Goal: Information Seeking & Learning: Learn about a topic

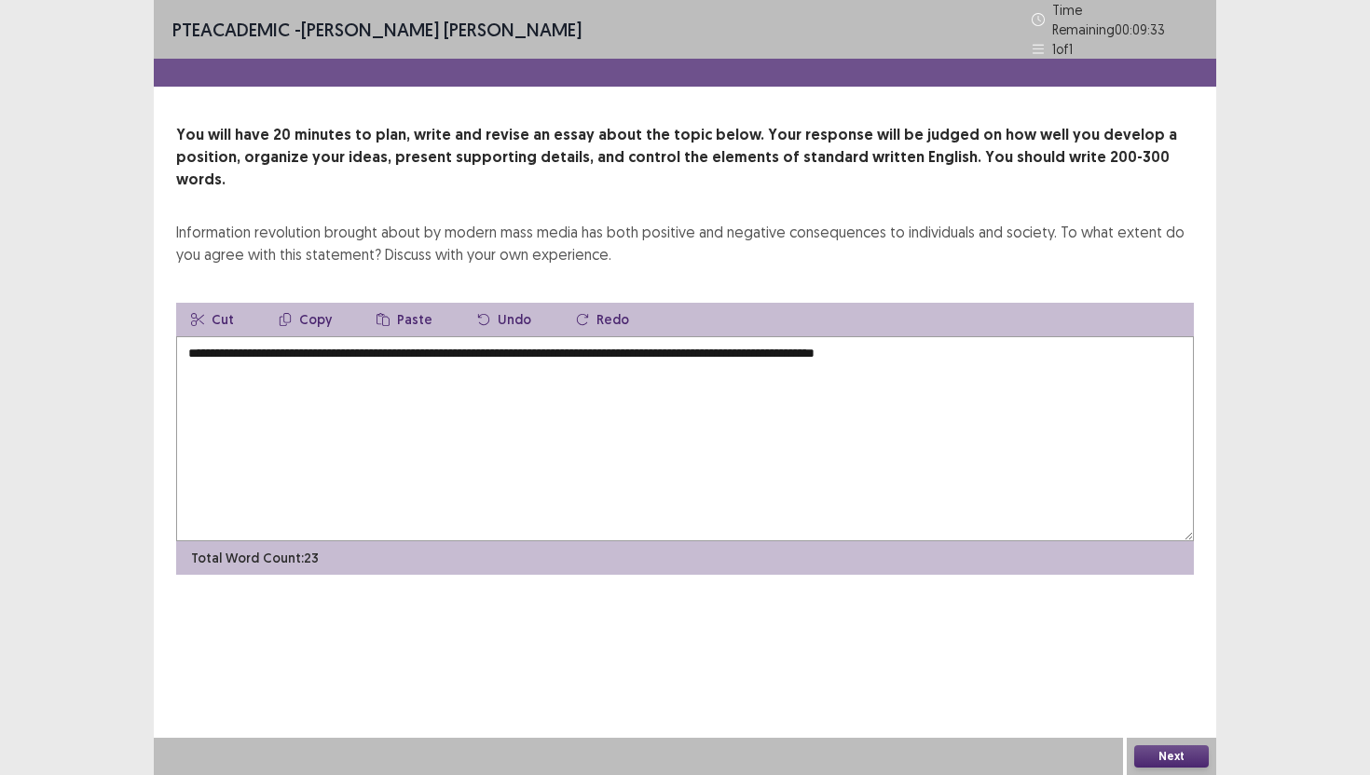
click at [1179, 757] on button "Next" at bounding box center [1171, 756] width 75 height 22
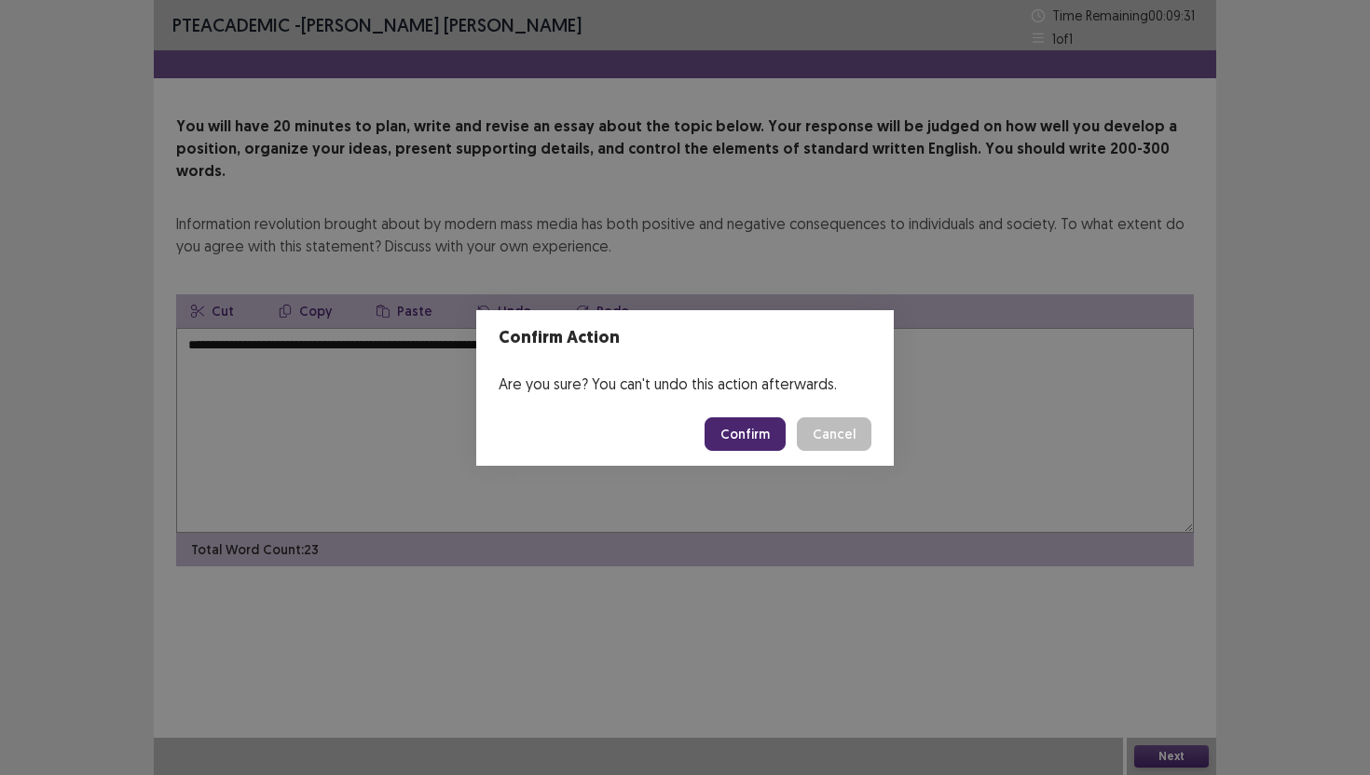
click at [736, 433] on button "Confirm" at bounding box center [744, 434] width 81 height 34
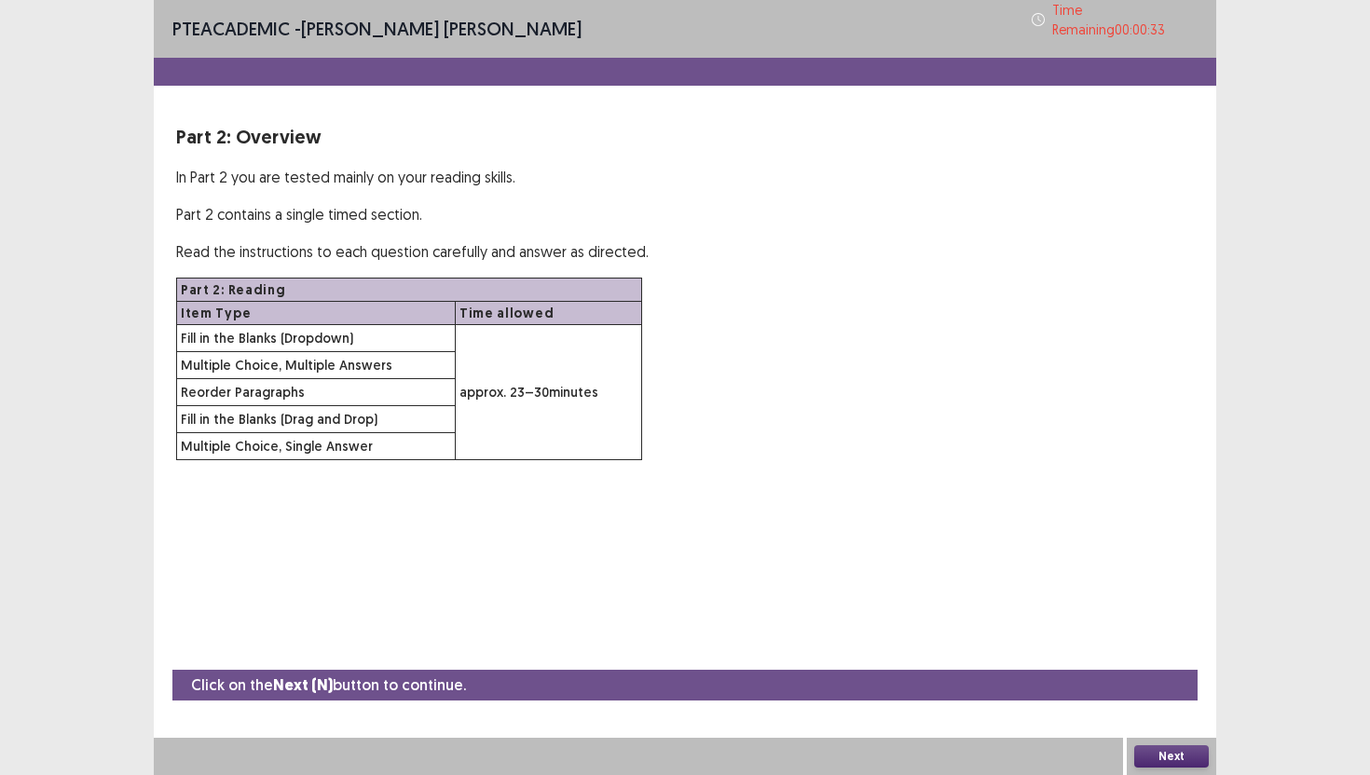
click at [1177, 765] on button "Next" at bounding box center [1171, 756] width 75 height 22
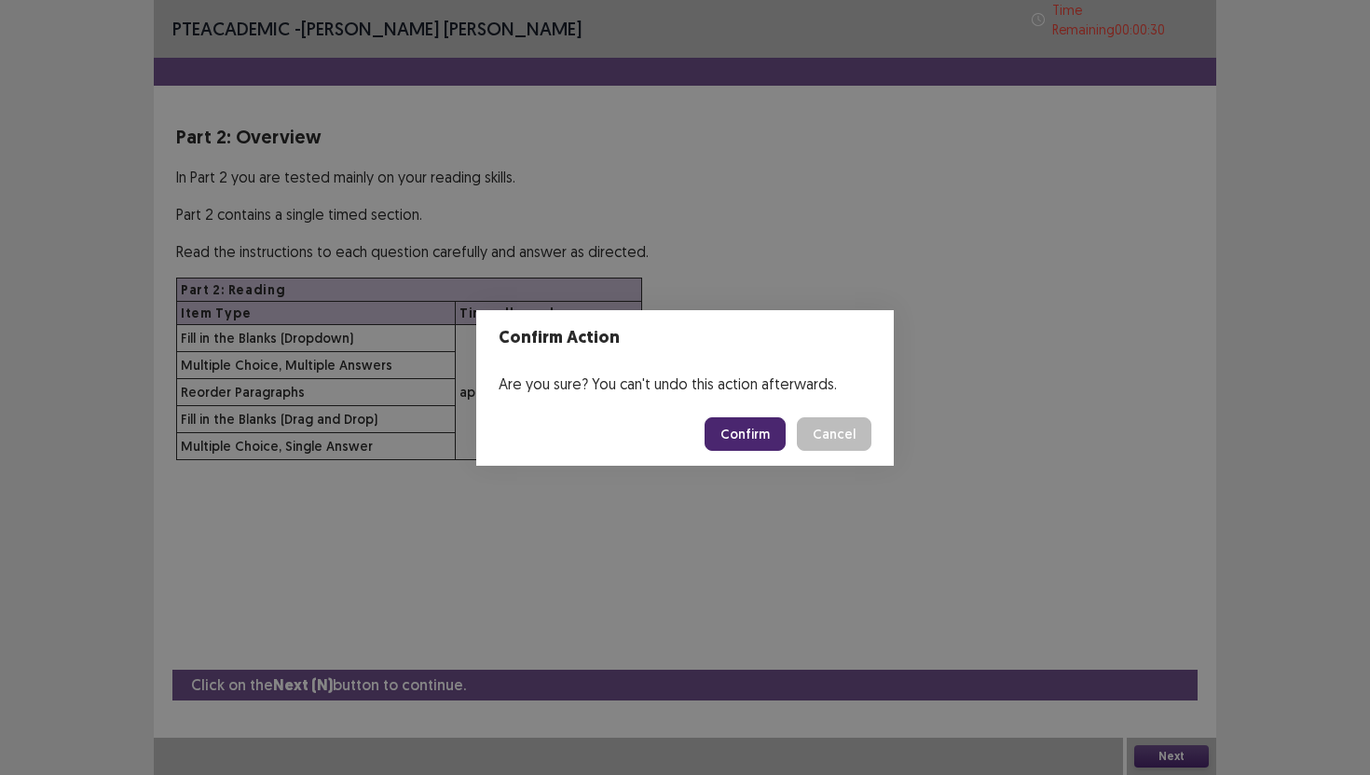
click at [753, 436] on button "Confirm" at bounding box center [744, 434] width 81 height 34
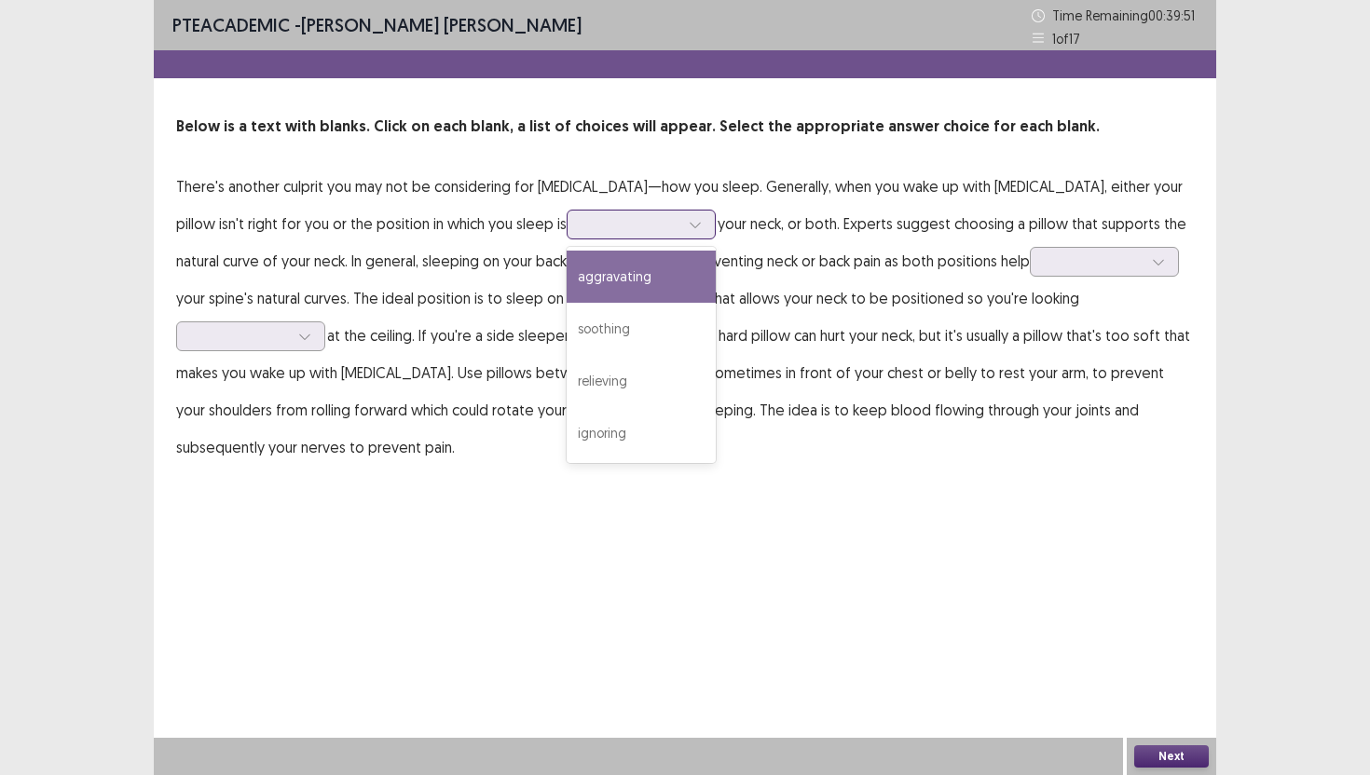
click at [689, 219] on icon at bounding box center [695, 224] width 13 height 13
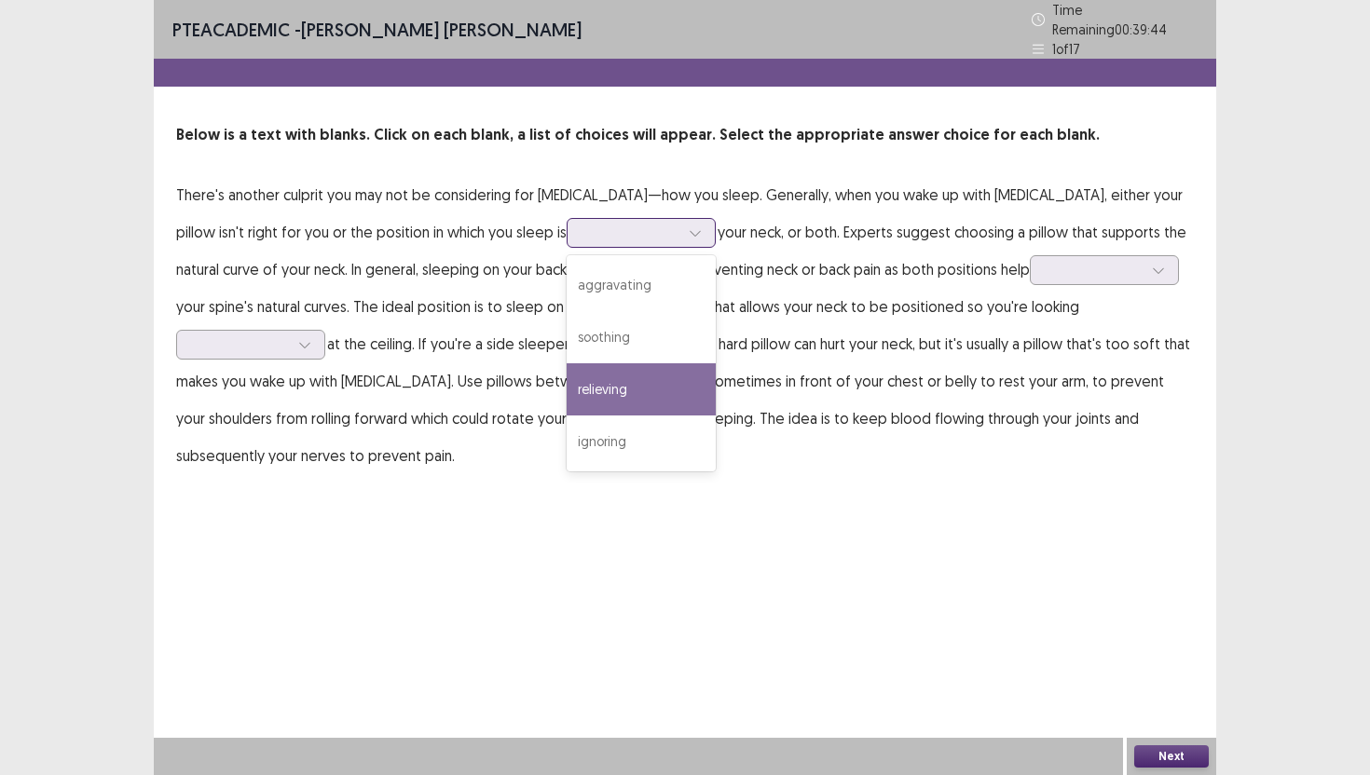
click at [567, 374] on div "relieving" at bounding box center [641, 389] width 149 height 52
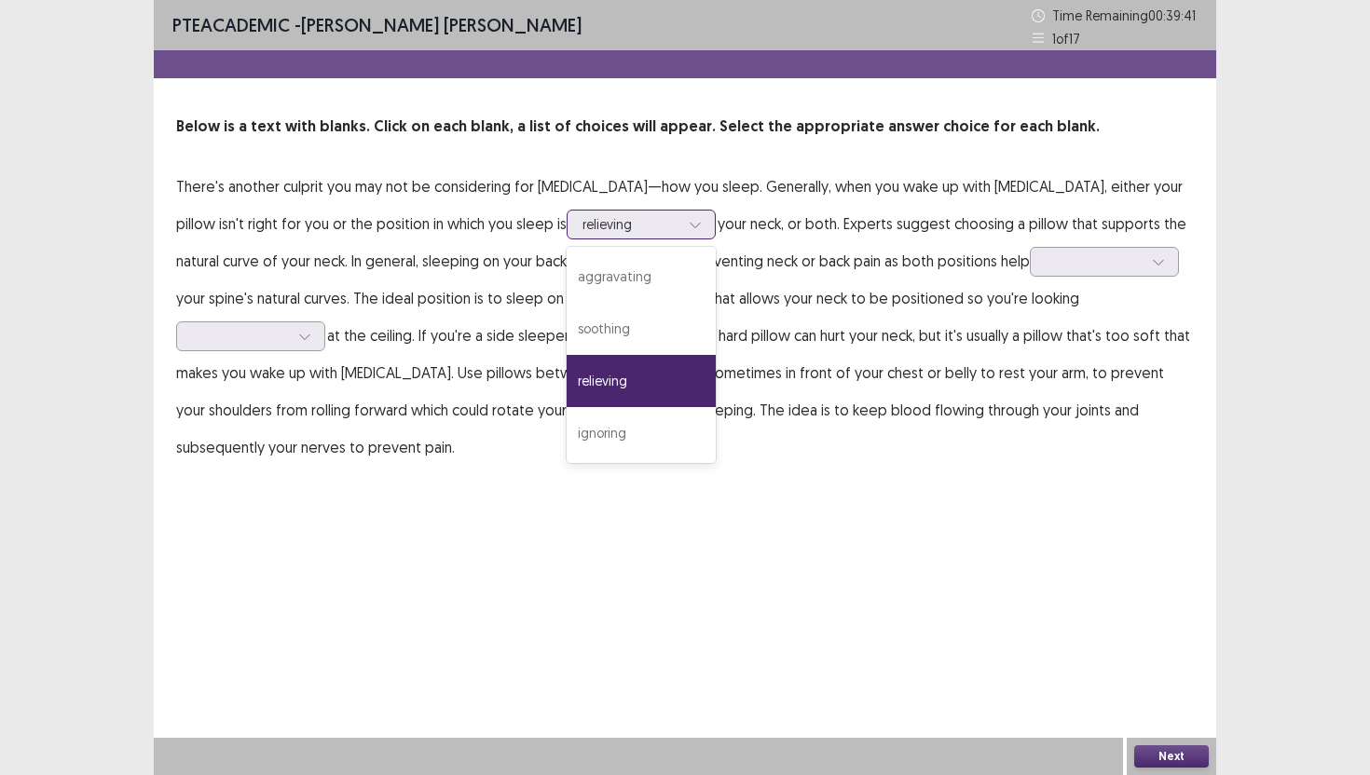
click at [681, 225] on div at bounding box center [695, 225] width 28 height 28
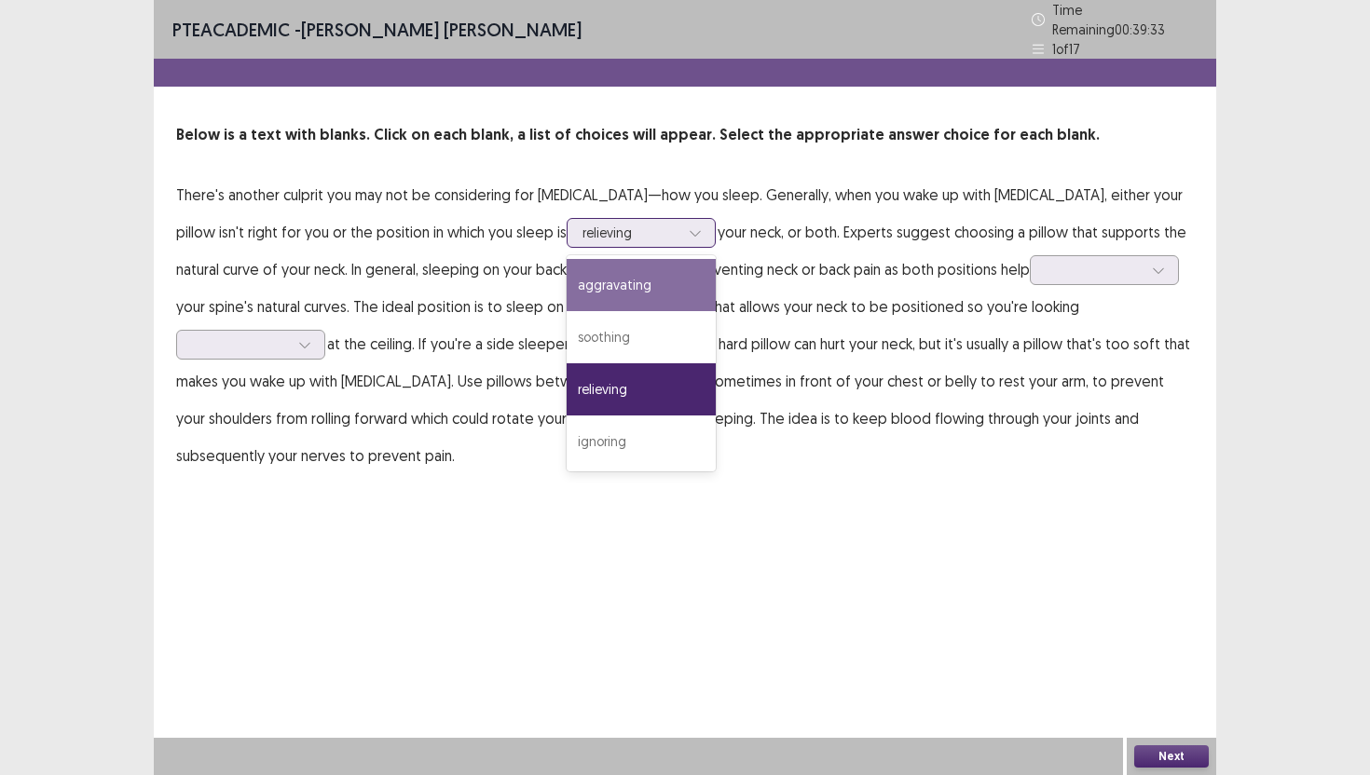
click at [567, 279] on div "aggravating" at bounding box center [641, 285] width 149 height 52
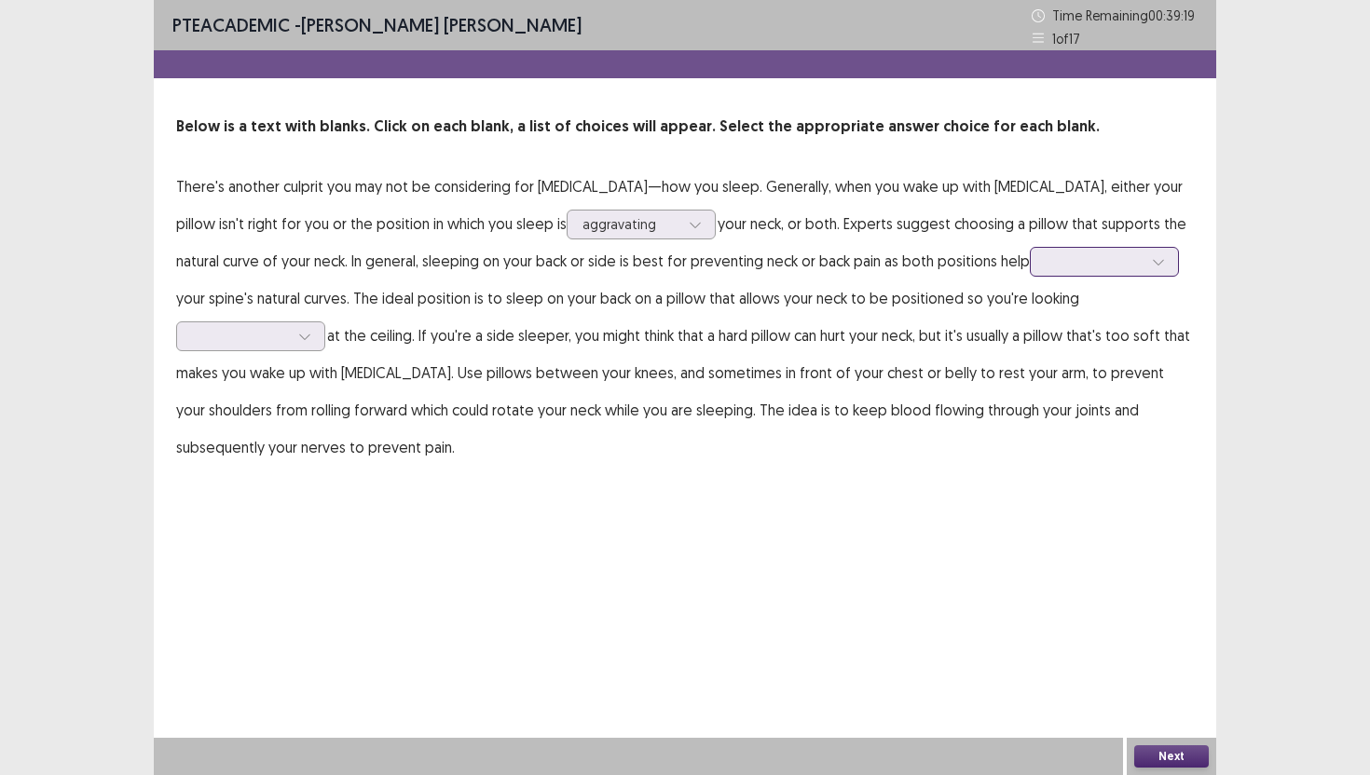
click at [1045, 266] on div at bounding box center [1093, 262] width 97 height 18
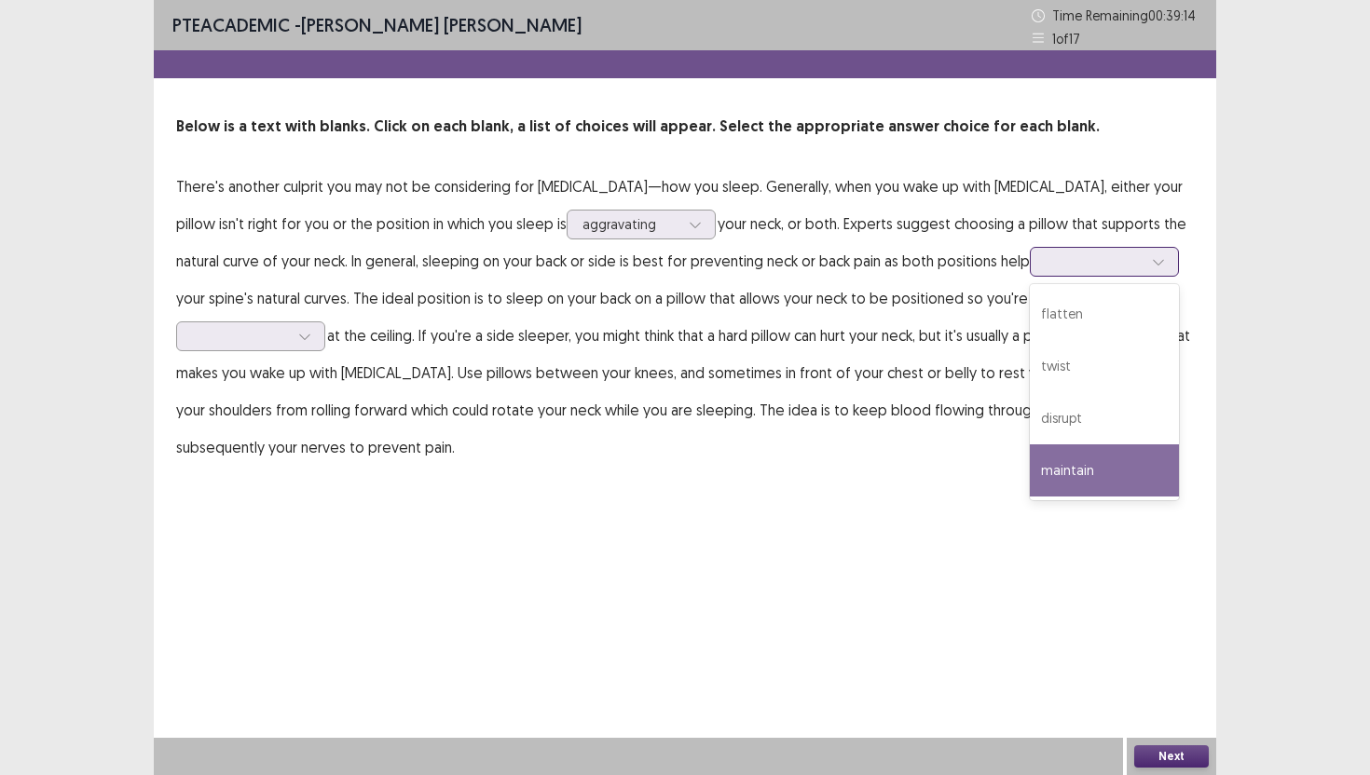
click at [1030, 469] on div "maintain" at bounding box center [1104, 470] width 149 height 52
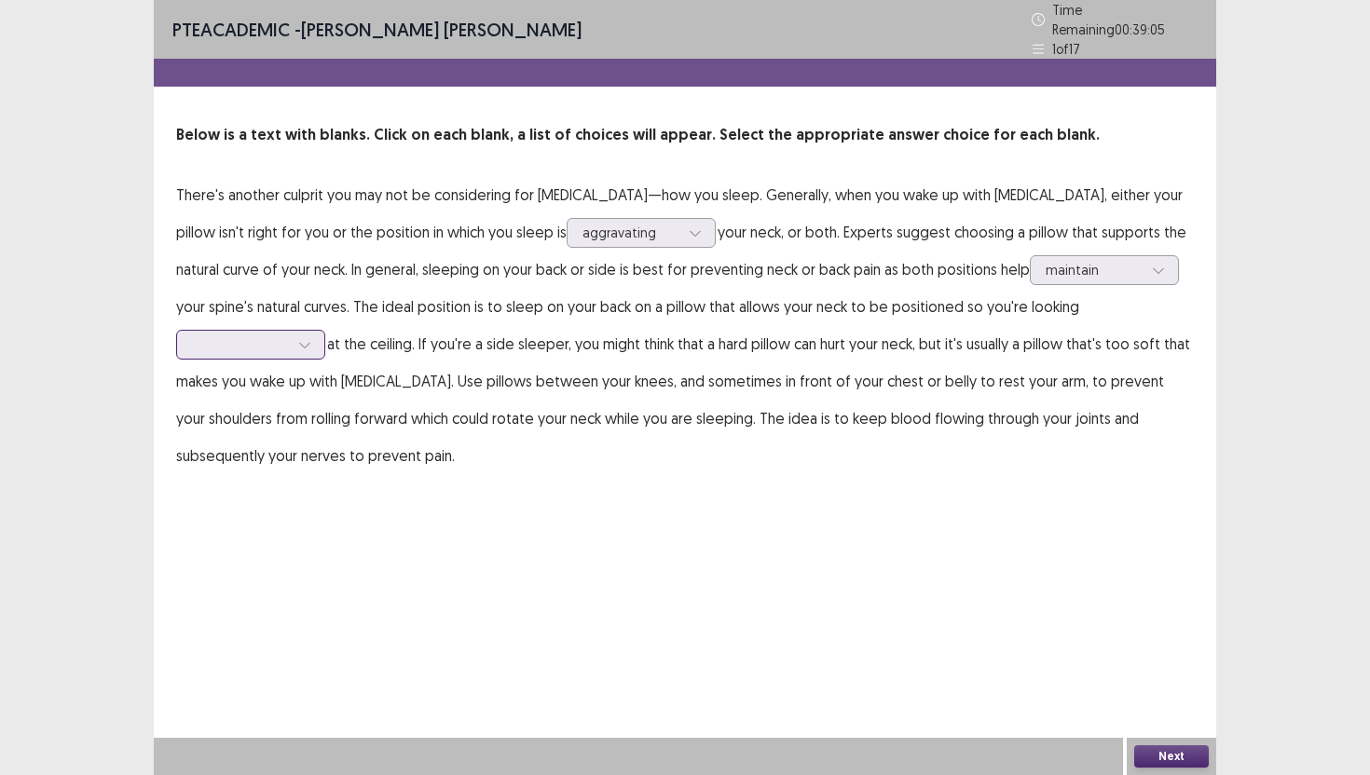
click at [311, 338] on icon at bounding box center [304, 344] width 13 height 13
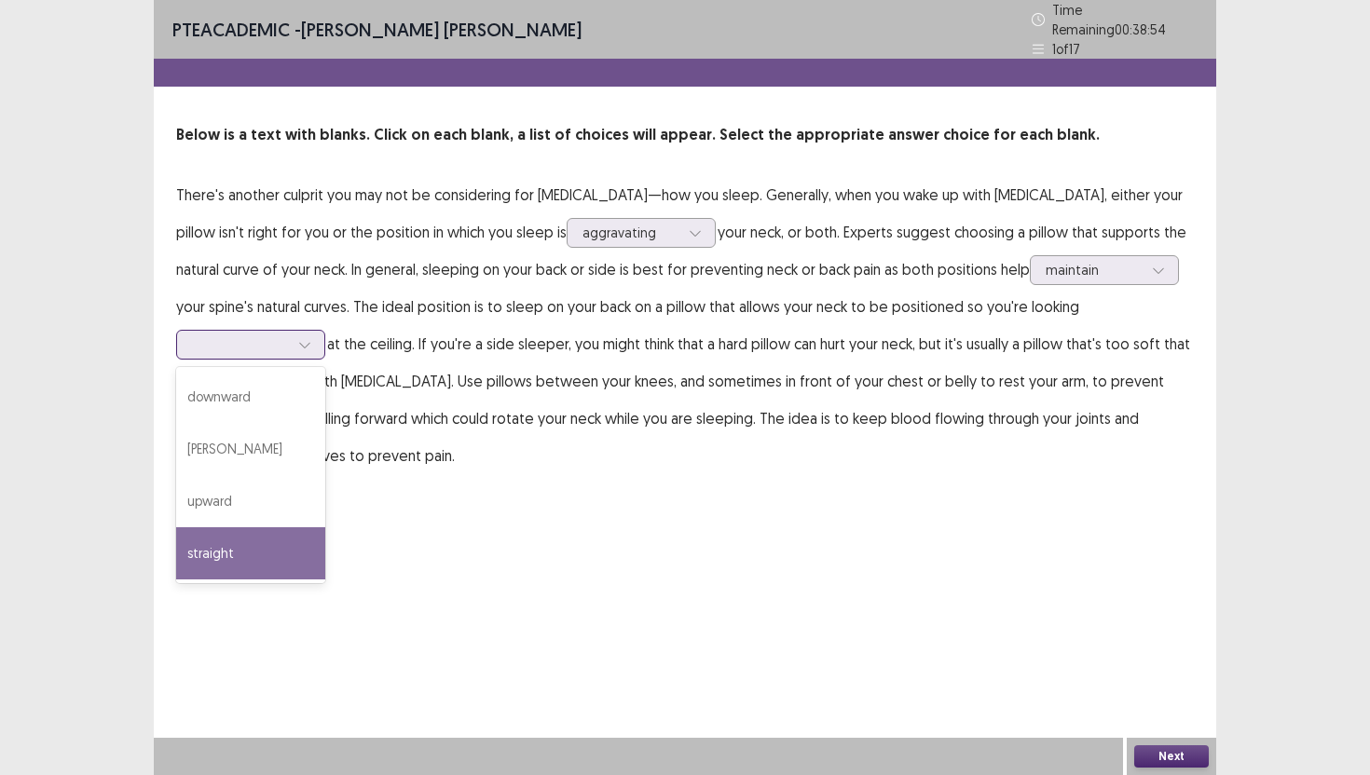
click at [325, 527] on div "straight" at bounding box center [250, 553] width 149 height 52
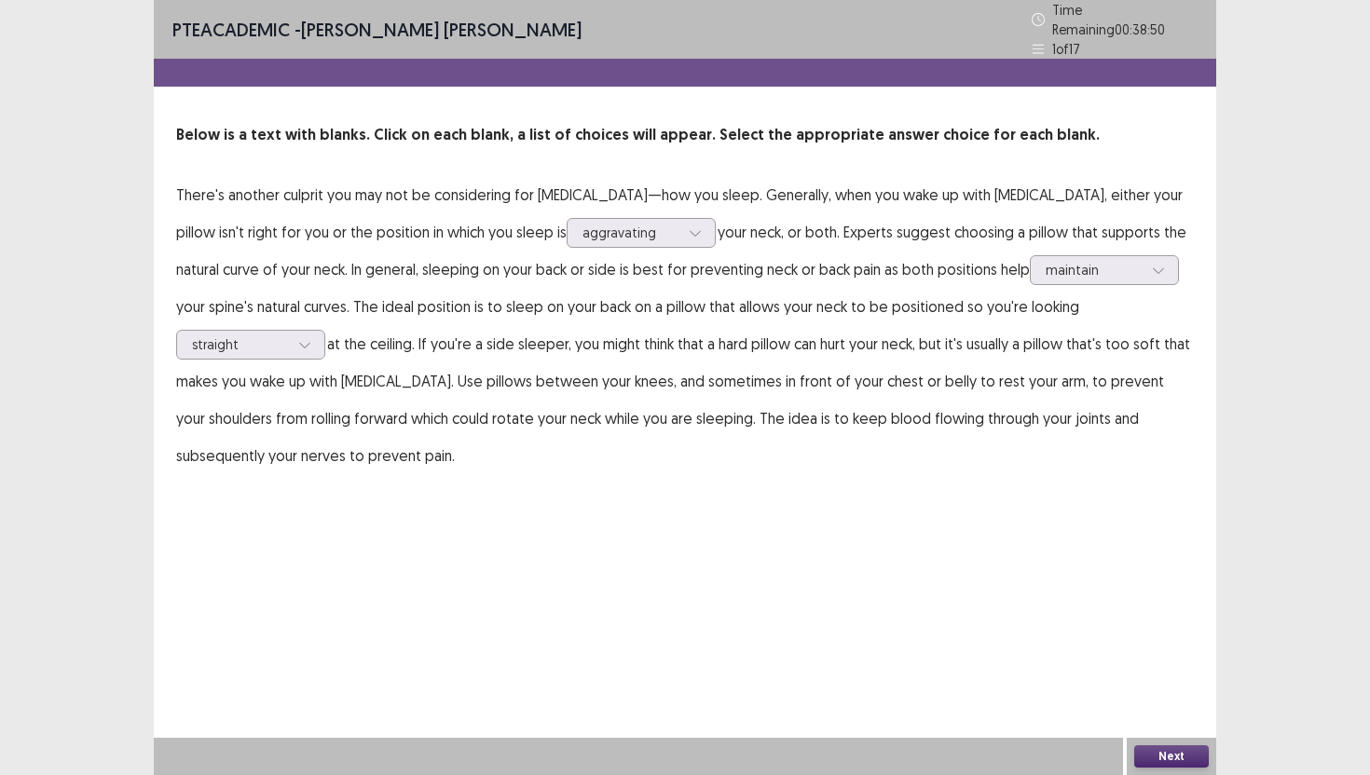
click at [1191, 749] on button "Next" at bounding box center [1171, 756] width 75 height 22
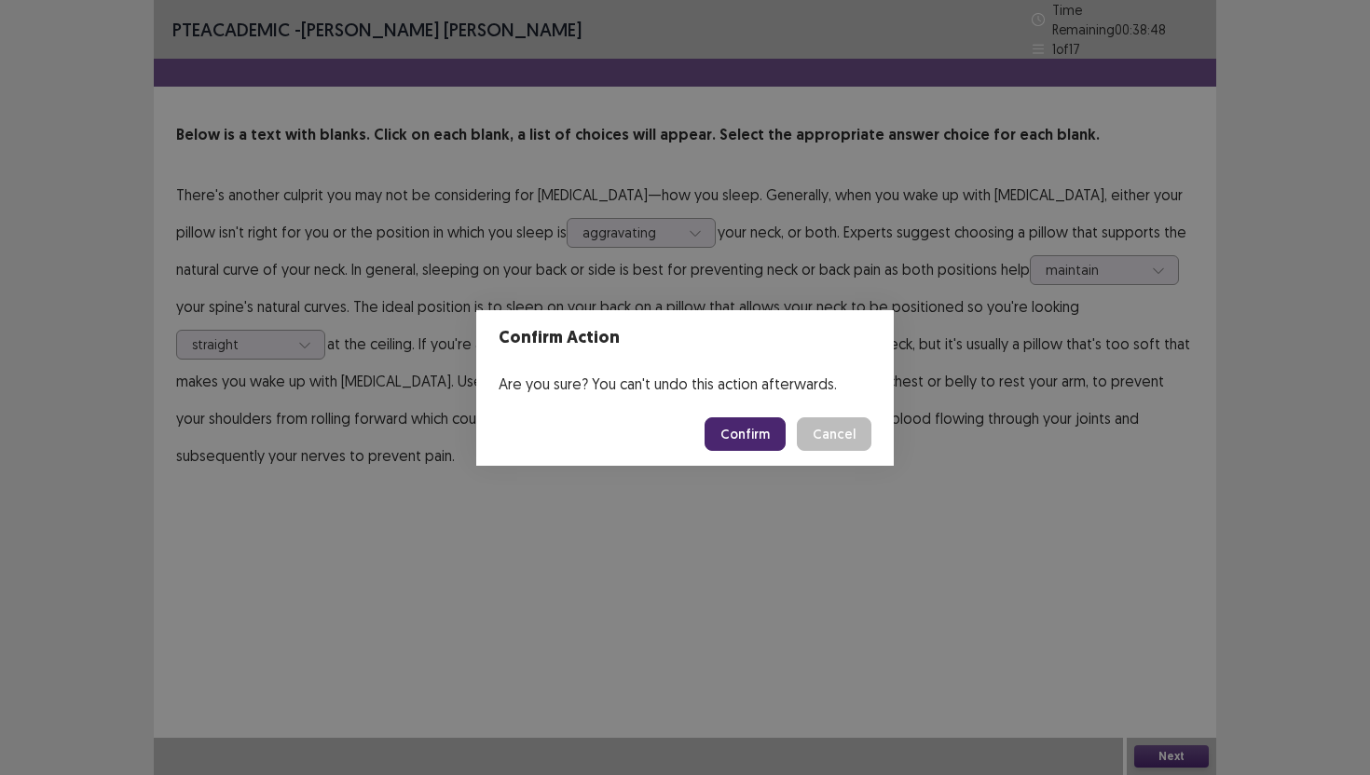
click at [738, 434] on button "Confirm" at bounding box center [744, 434] width 81 height 34
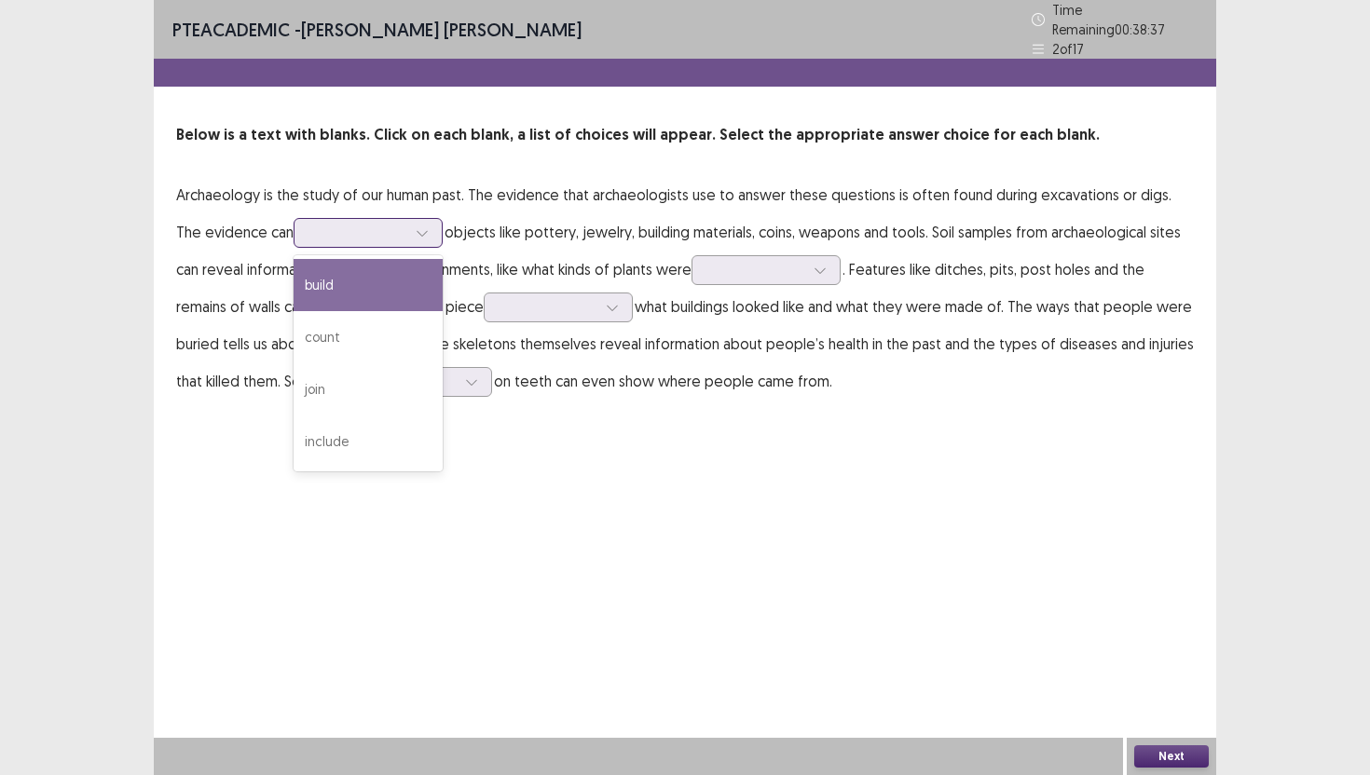
click at [351, 225] on div at bounding box center [357, 233] width 97 height 18
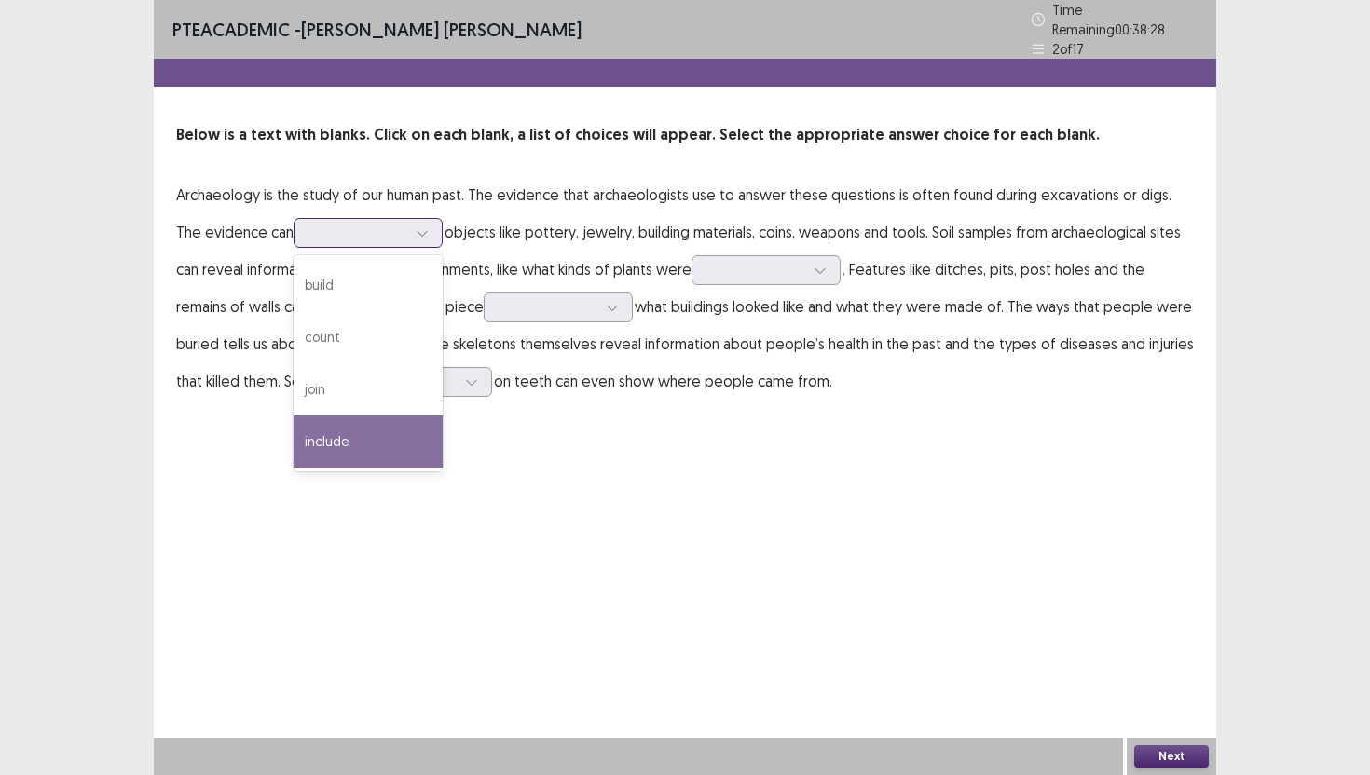
click at [343, 416] on div "include" at bounding box center [368, 442] width 149 height 52
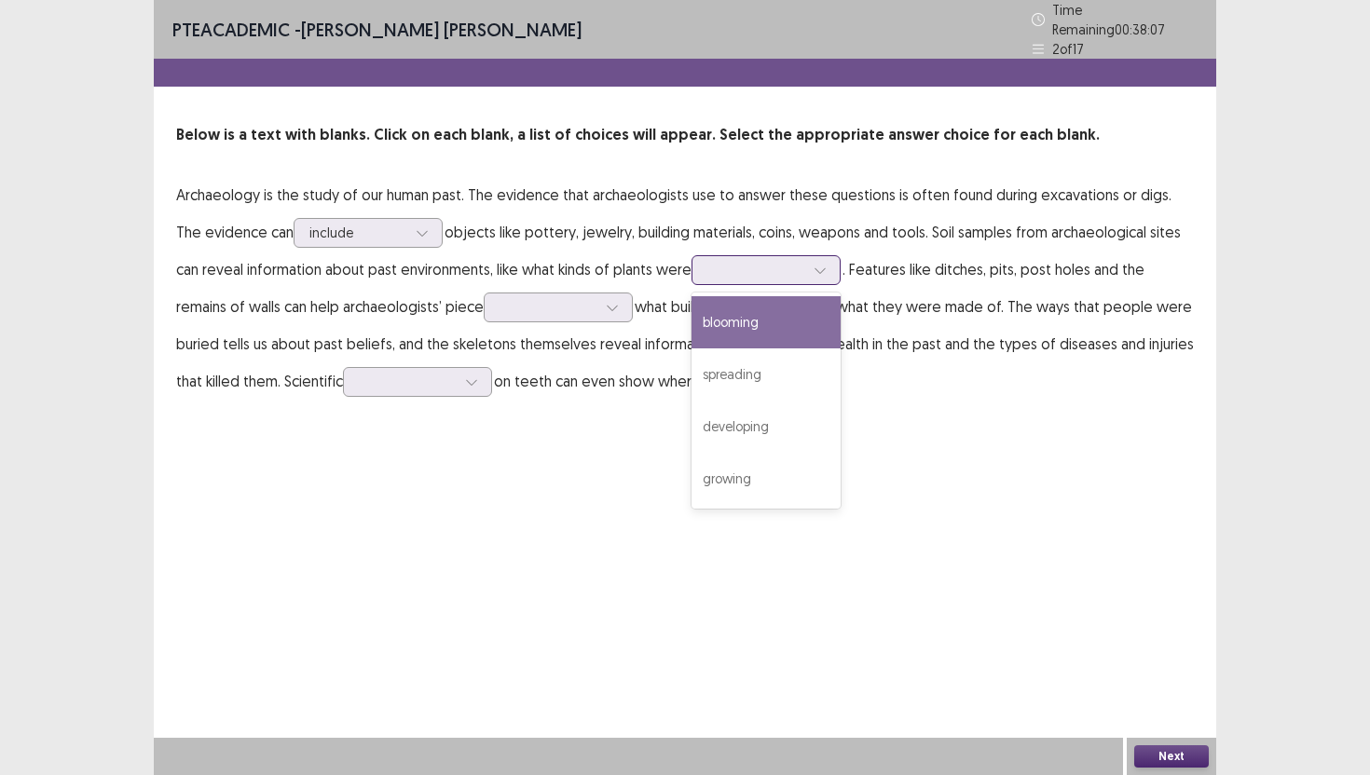
click at [733, 263] on div at bounding box center [755, 270] width 97 height 18
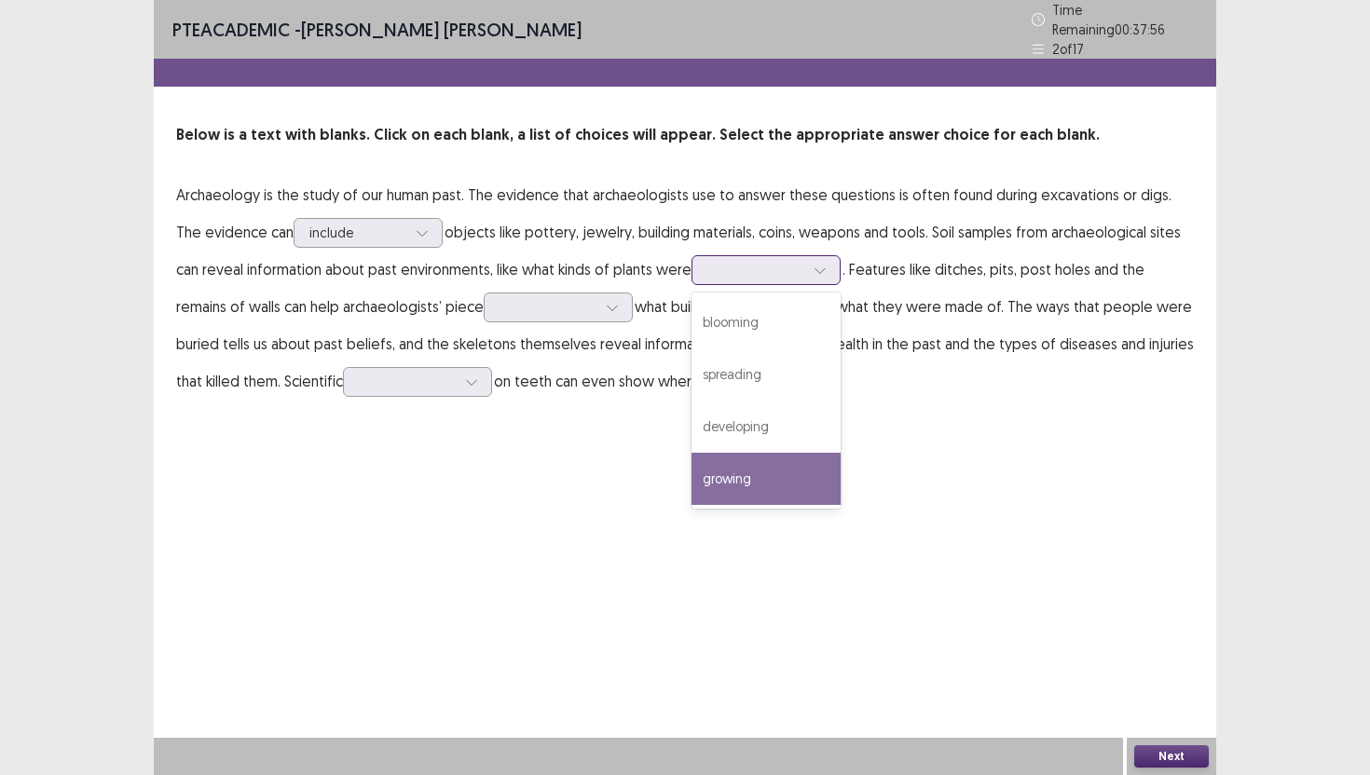
click at [691, 479] on div "growing" at bounding box center [765, 479] width 149 height 52
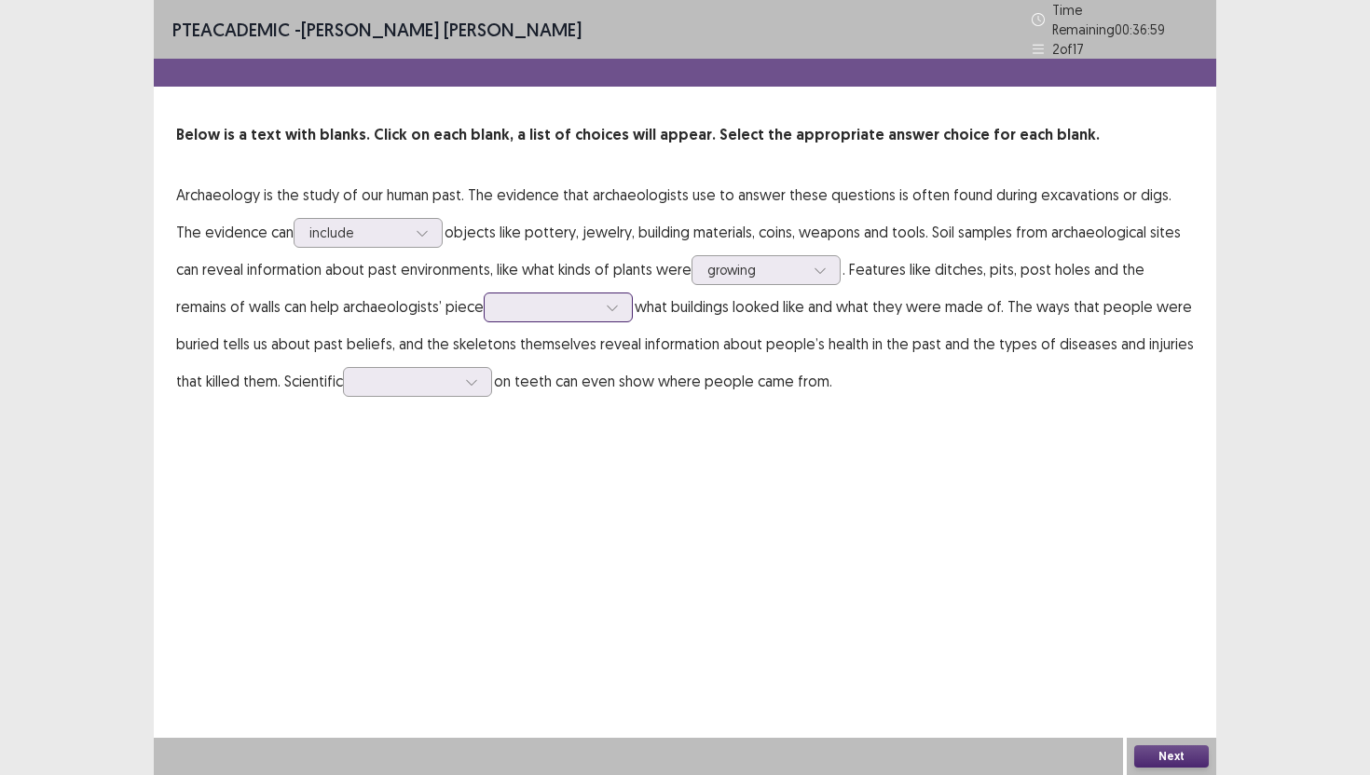
click at [598, 307] on div at bounding box center [612, 308] width 28 height 28
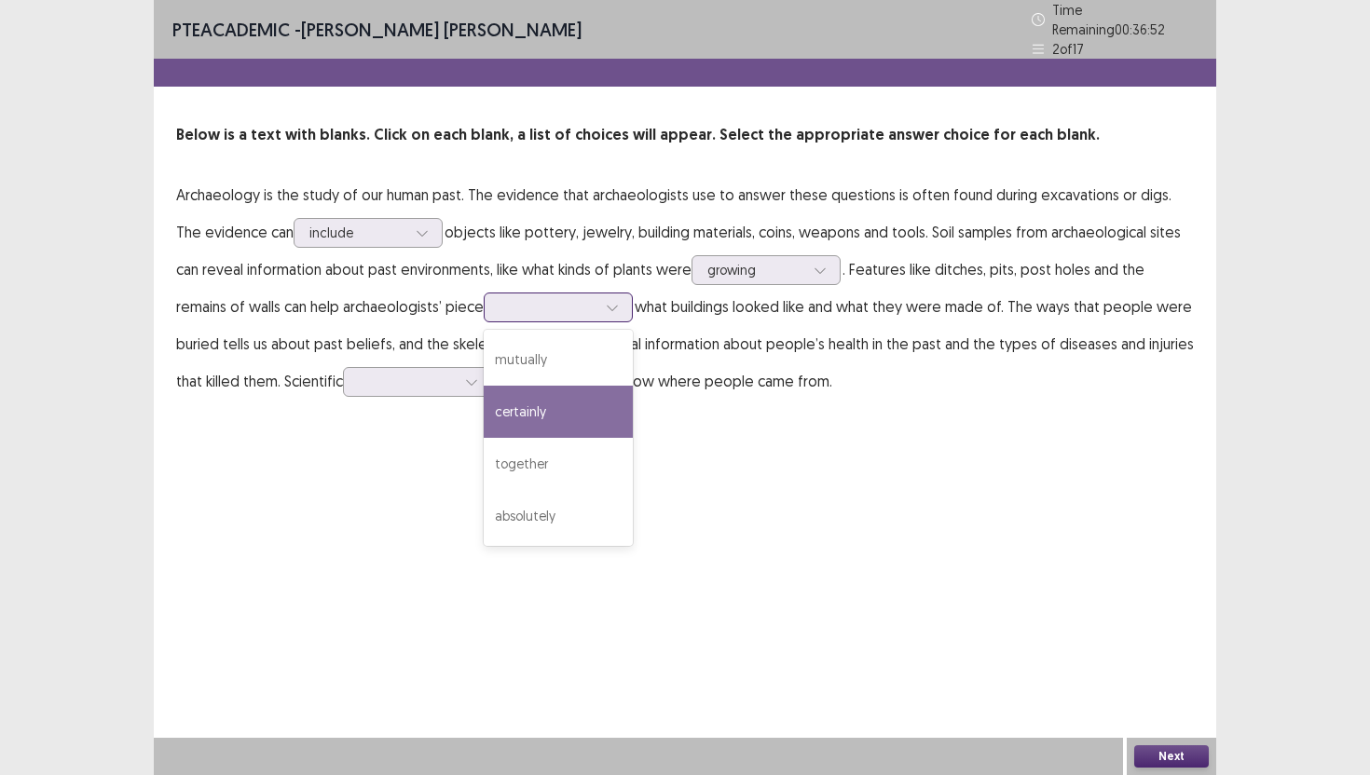
click at [512, 409] on div "certainly" at bounding box center [558, 412] width 149 height 52
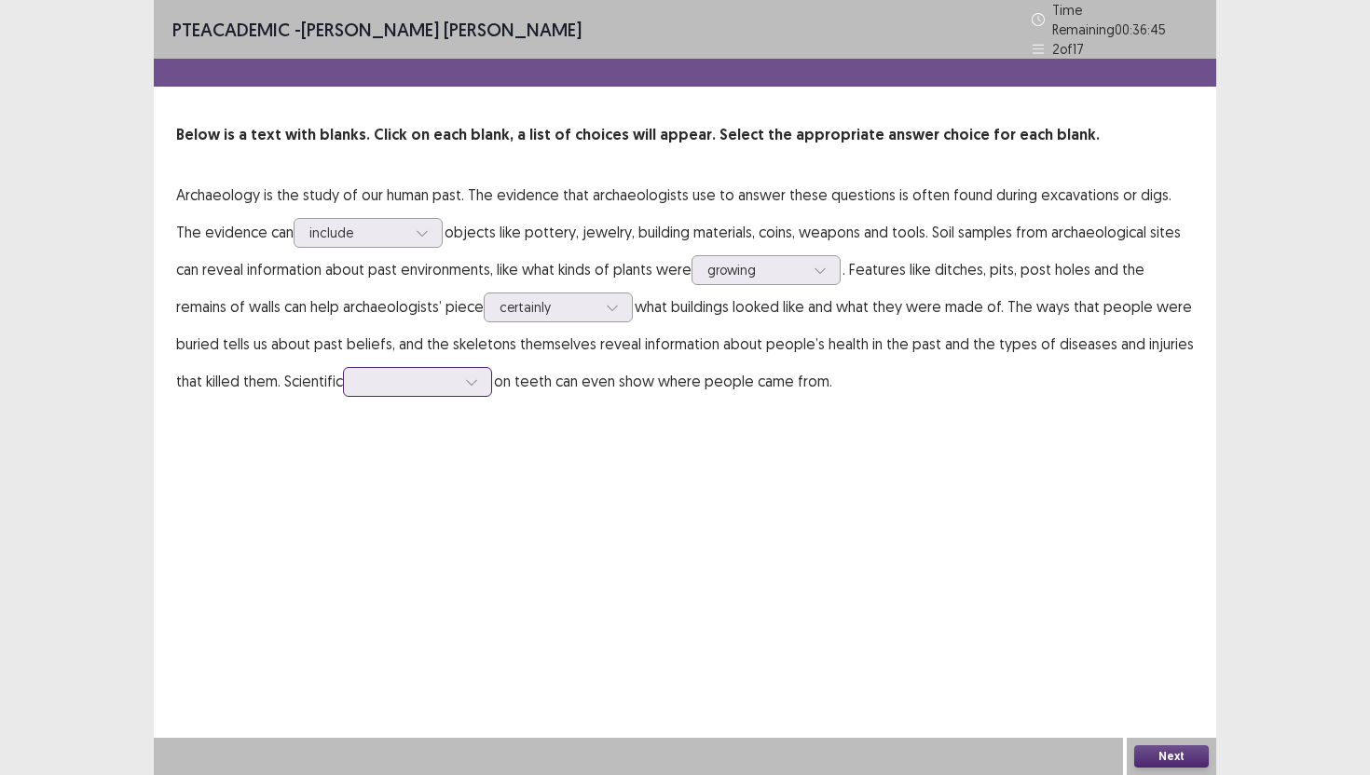
click at [390, 376] on div at bounding box center [407, 382] width 97 height 18
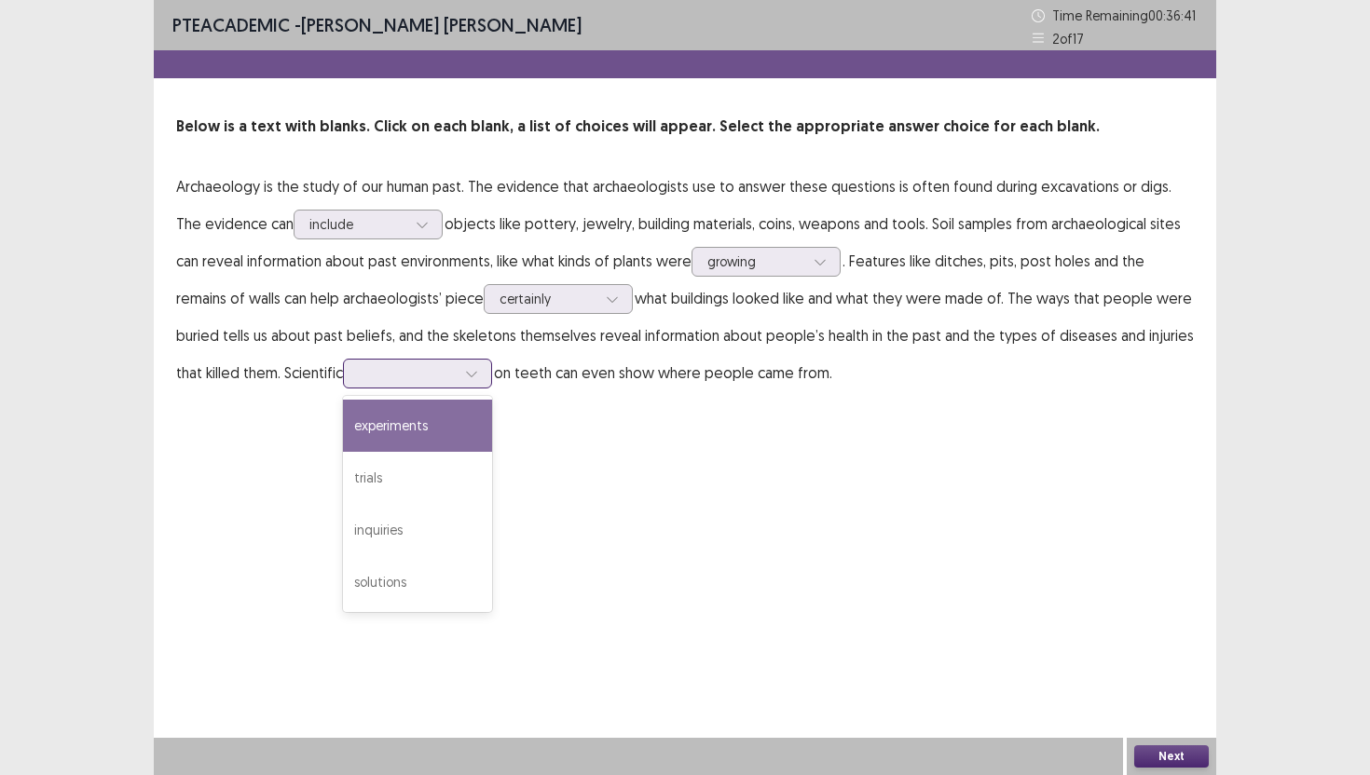
click at [359, 420] on div "experiments" at bounding box center [417, 426] width 149 height 52
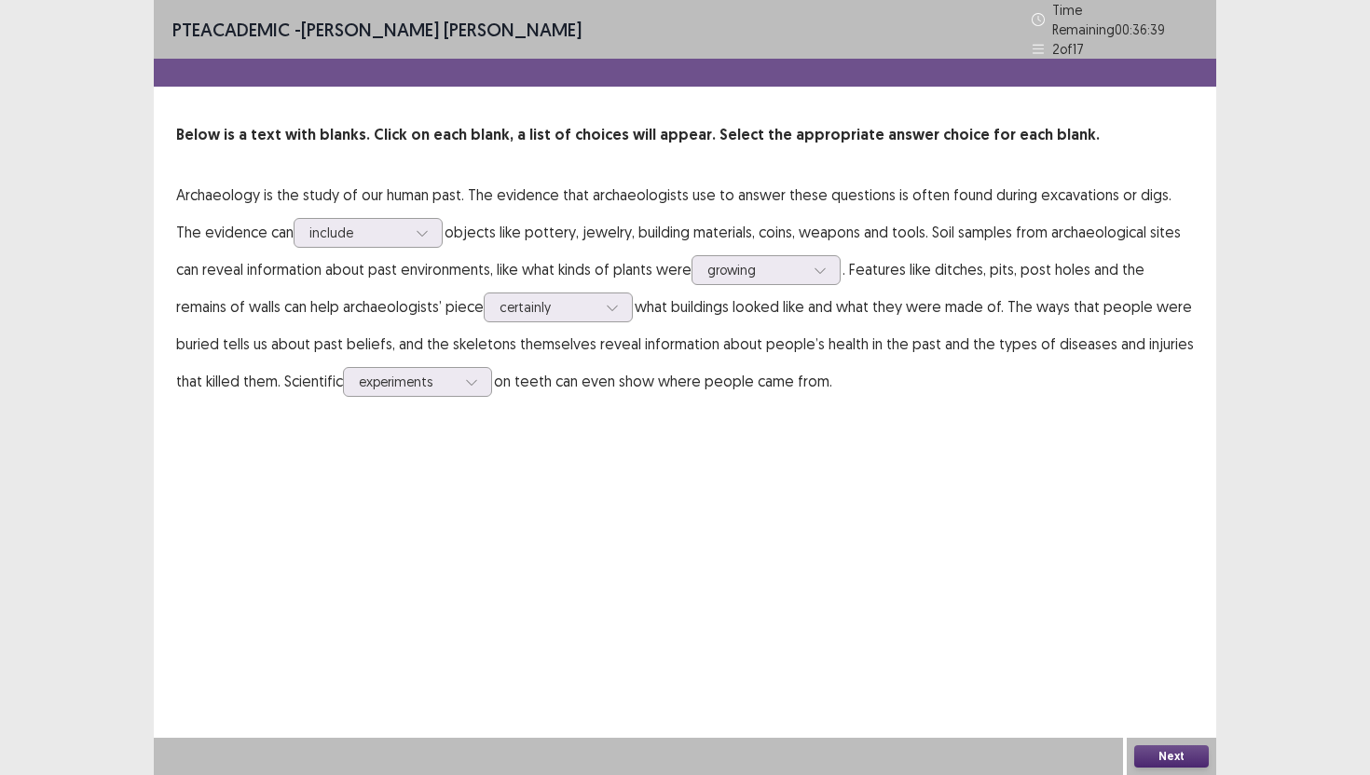
click at [1203, 758] on button "Next" at bounding box center [1171, 756] width 75 height 22
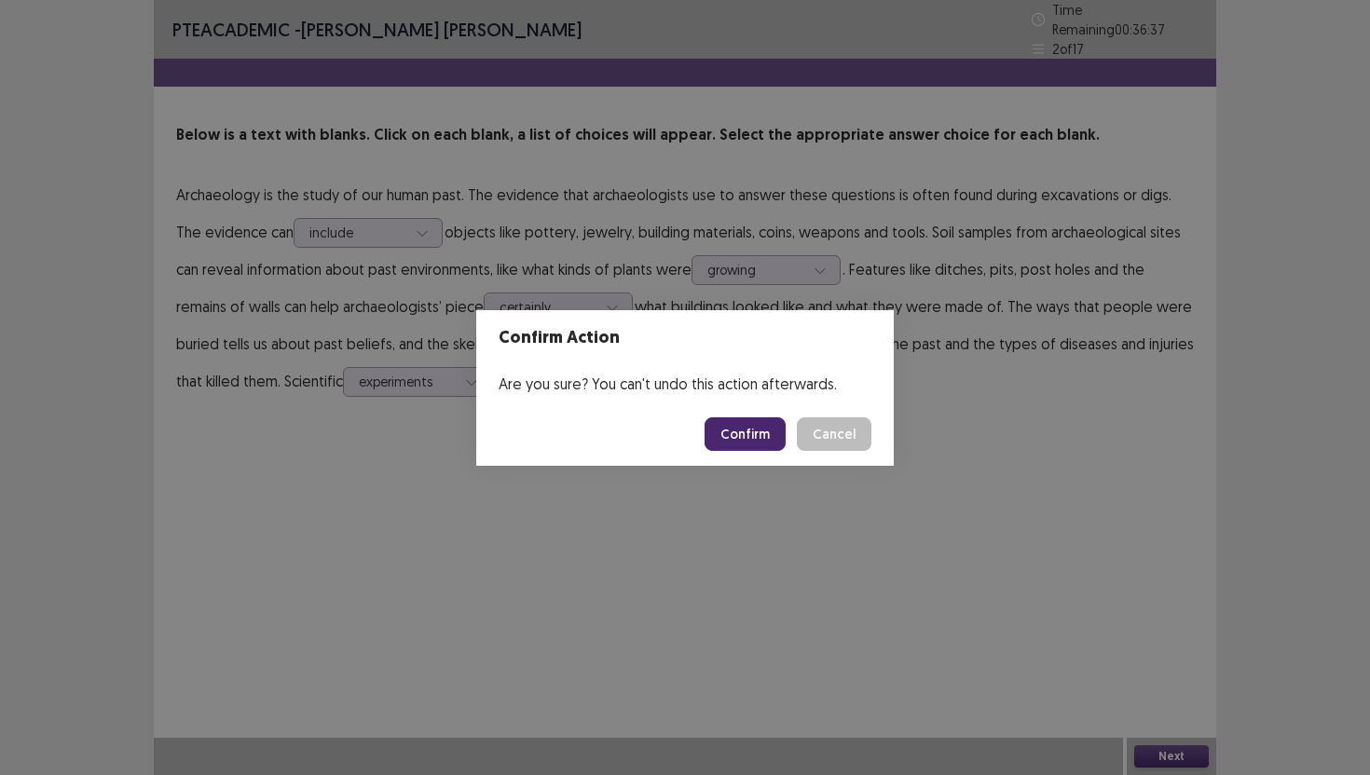
click at [753, 431] on button "Confirm" at bounding box center [744, 434] width 81 height 34
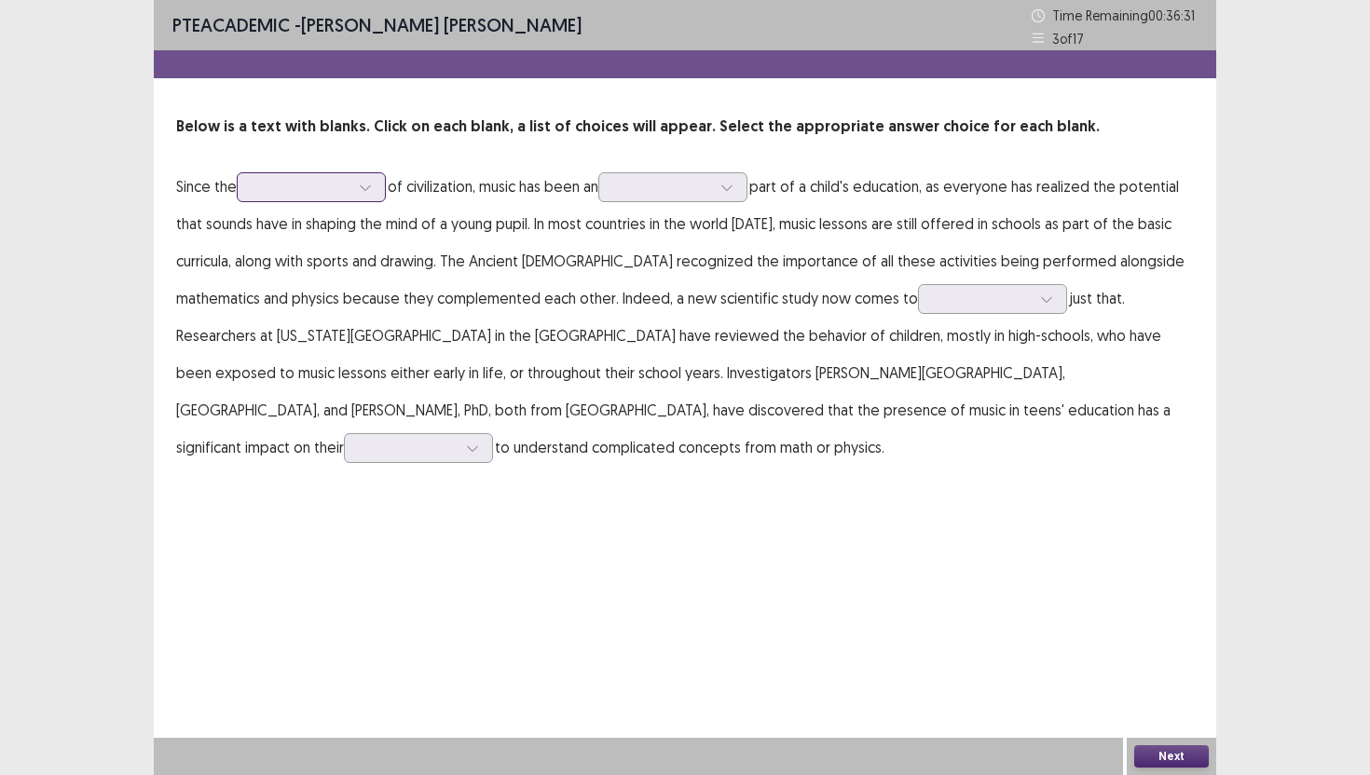
click at [341, 178] on div at bounding box center [301, 187] width 97 height 18
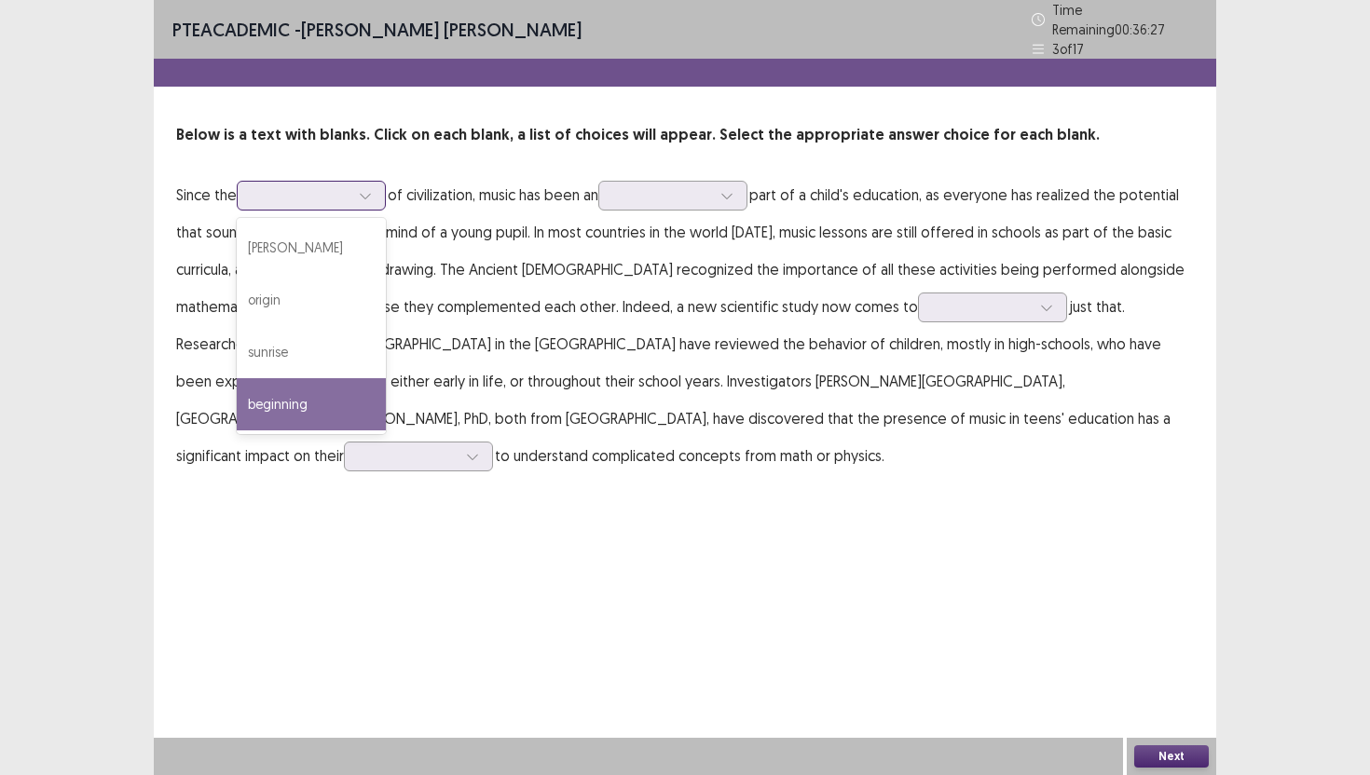
click at [339, 395] on div "beginning" at bounding box center [311, 404] width 149 height 52
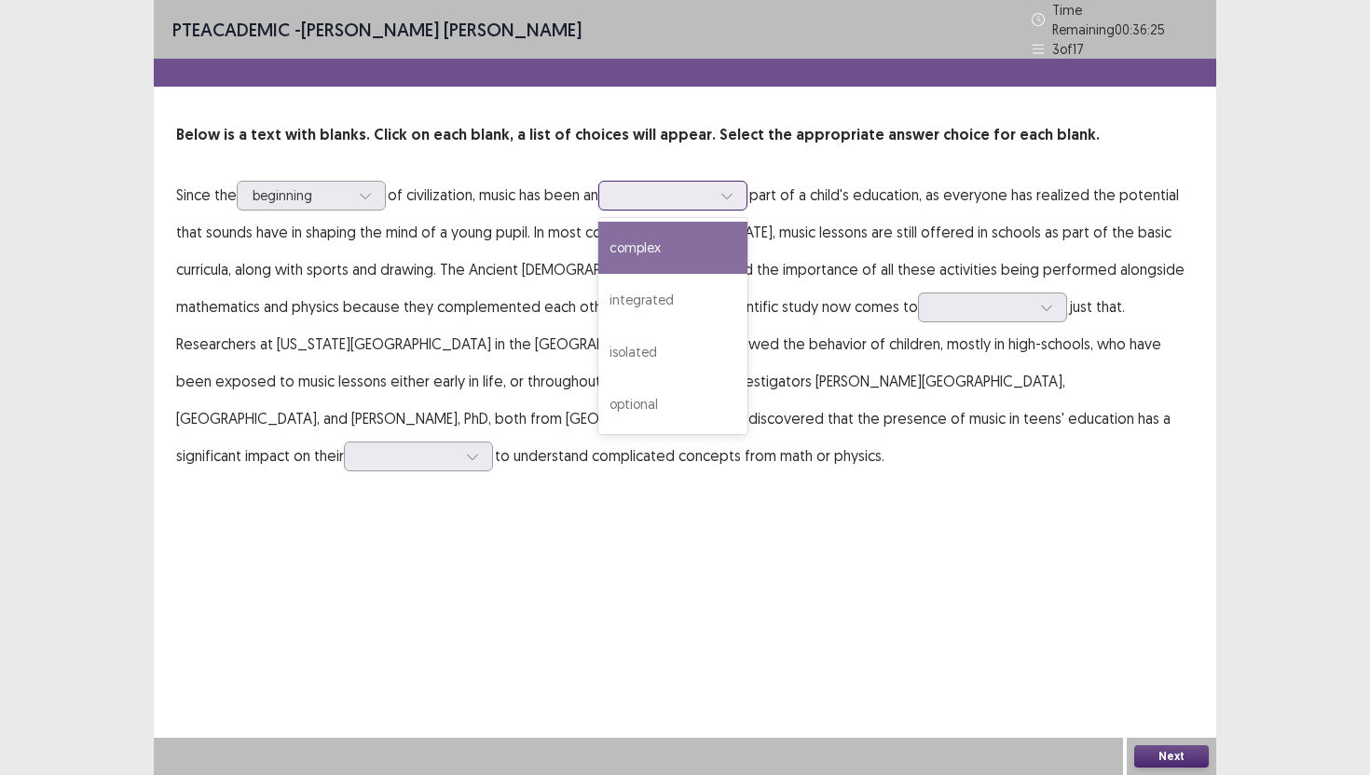
click at [675, 190] on div at bounding box center [662, 195] width 97 height 18
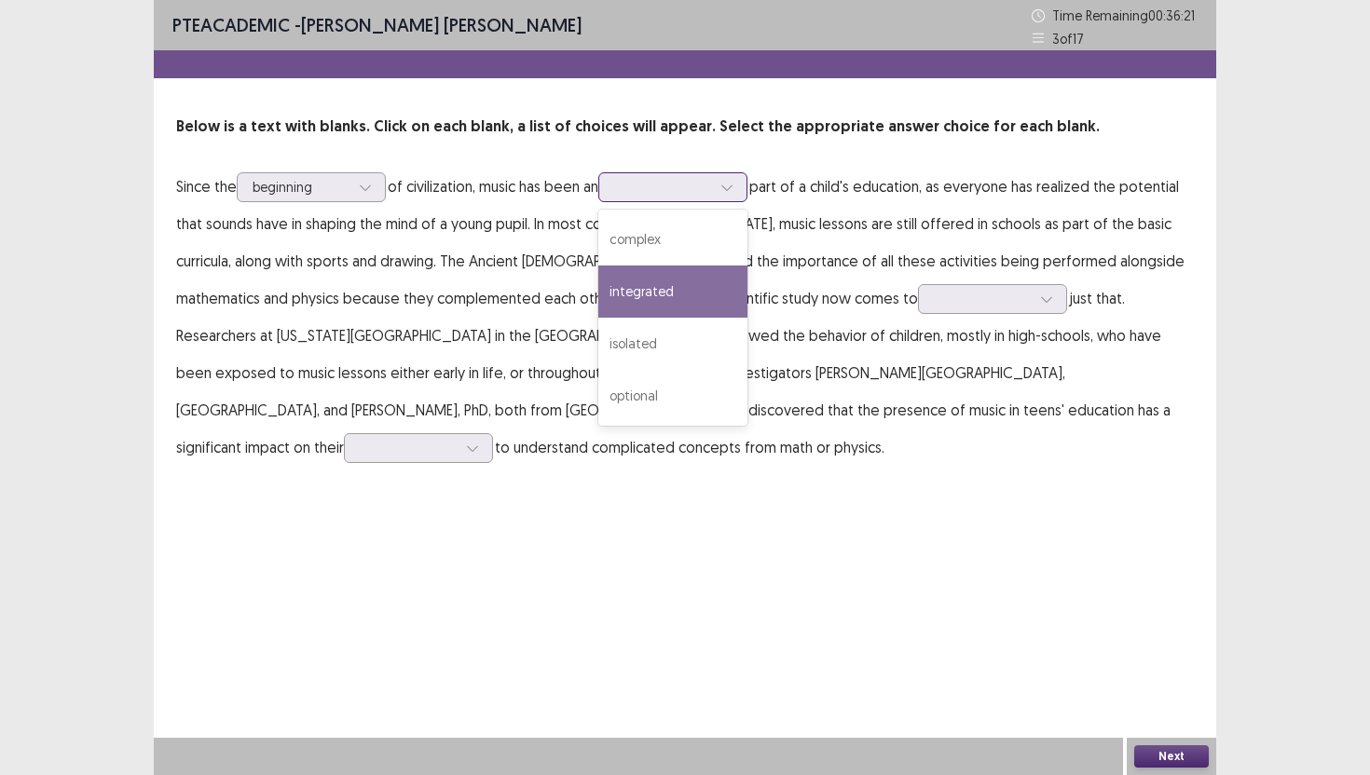
click at [698, 296] on div "integrated" at bounding box center [672, 292] width 149 height 52
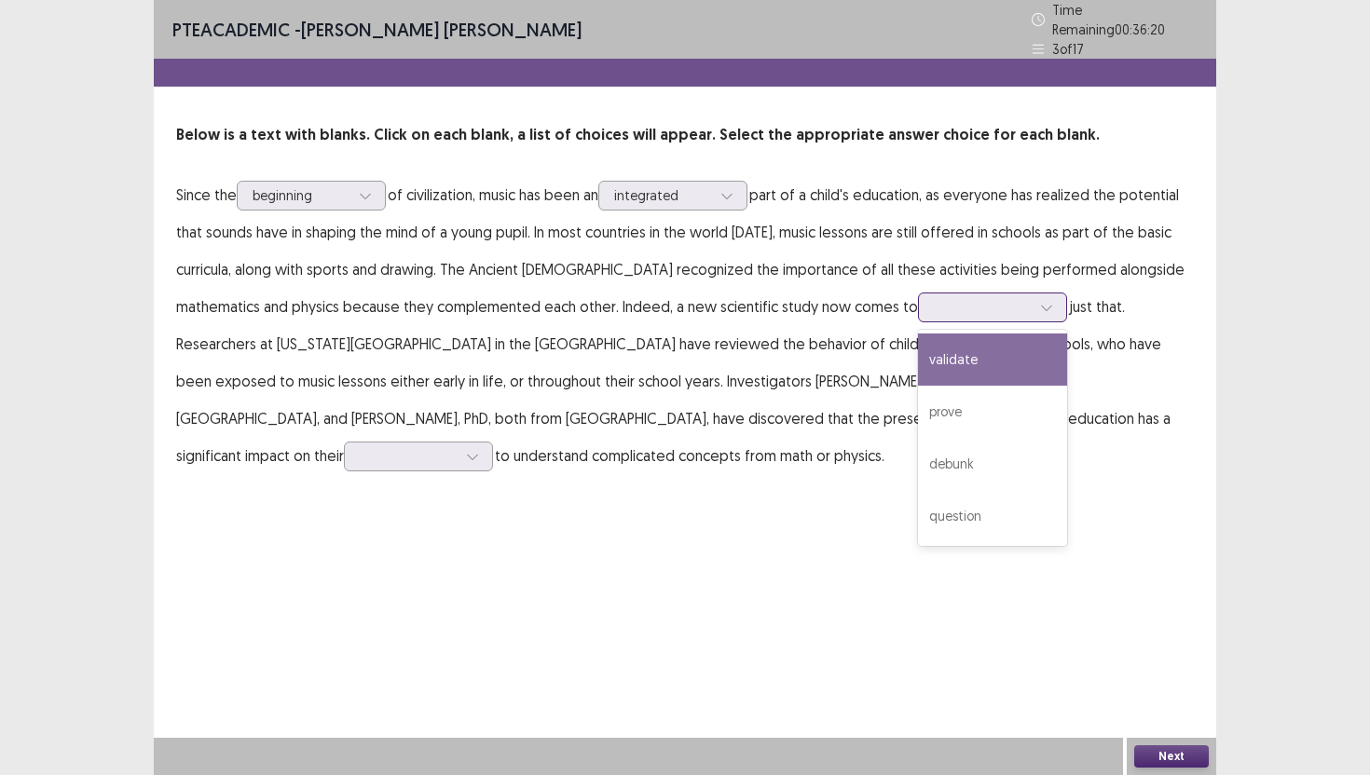
click at [934, 298] on div at bounding box center [982, 307] width 97 height 18
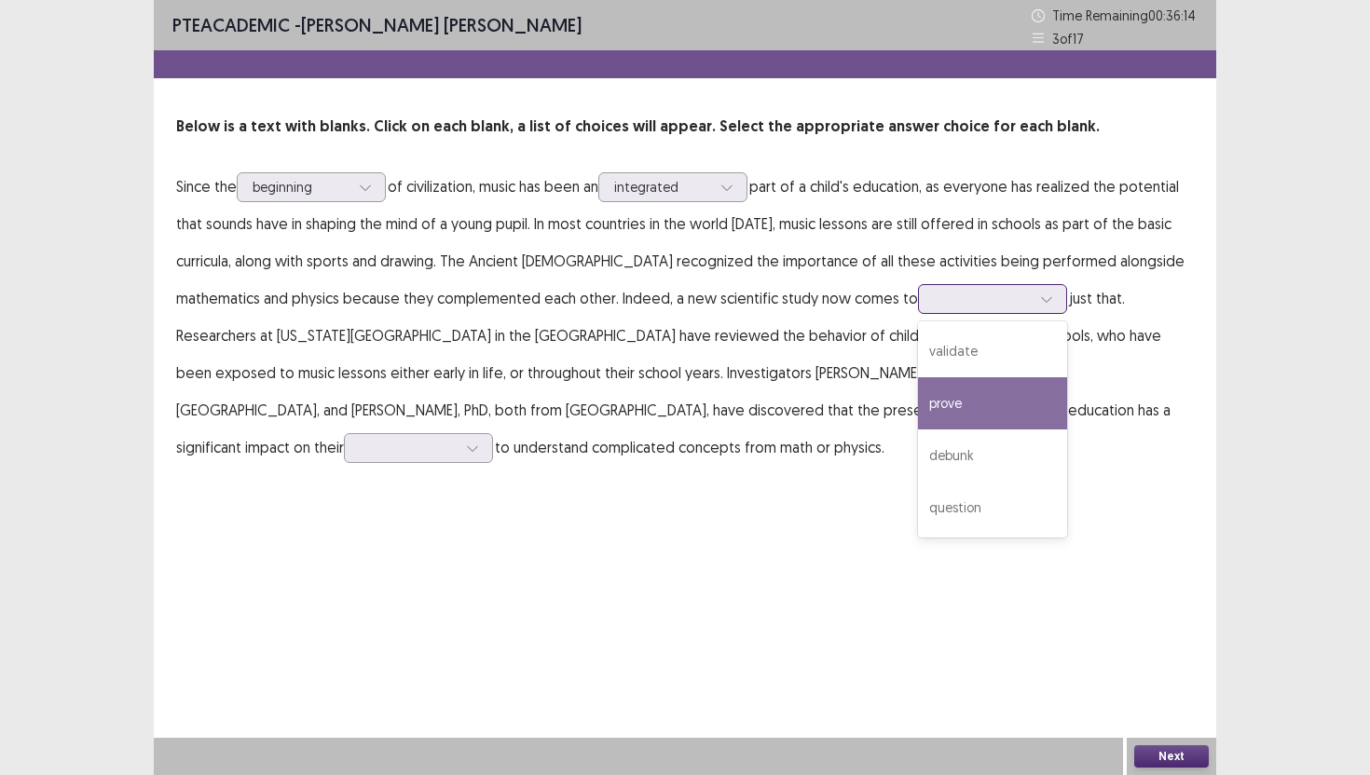
click at [918, 412] on div "prove" at bounding box center [992, 403] width 149 height 52
click at [934, 302] on div at bounding box center [982, 299] width 97 height 18
click at [1037, 483] on div "PTE academic - [PERSON_NAME] [PERSON_NAME] Time Remaining 00 : 36 : 01 3 of 17 …" at bounding box center [685, 387] width 1062 height 775
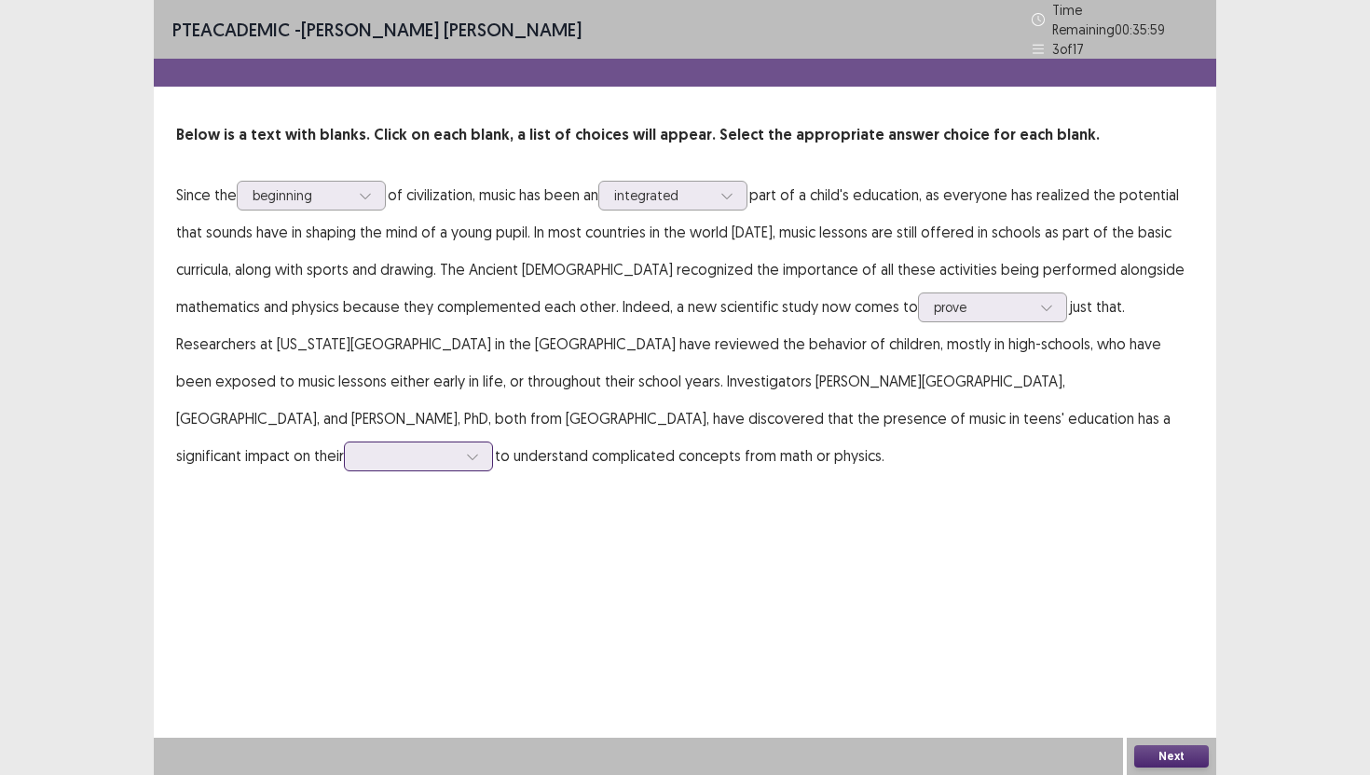
click at [457, 447] on div at bounding box center [408, 456] width 97 height 18
click at [493, 483] on div "abilities" at bounding box center [418, 509] width 149 height 52
click at [875, 579] on div "PTE academic - [PERSON_NAME] [PERSON_NAME] Time Remaining 00 : 35 : 47 3 of 17 …" at bounding box center [685, 387] width 1062 height 775
click at [1175, 750] on button "Next" at bounding box center [1171, 756] width 75 height 22
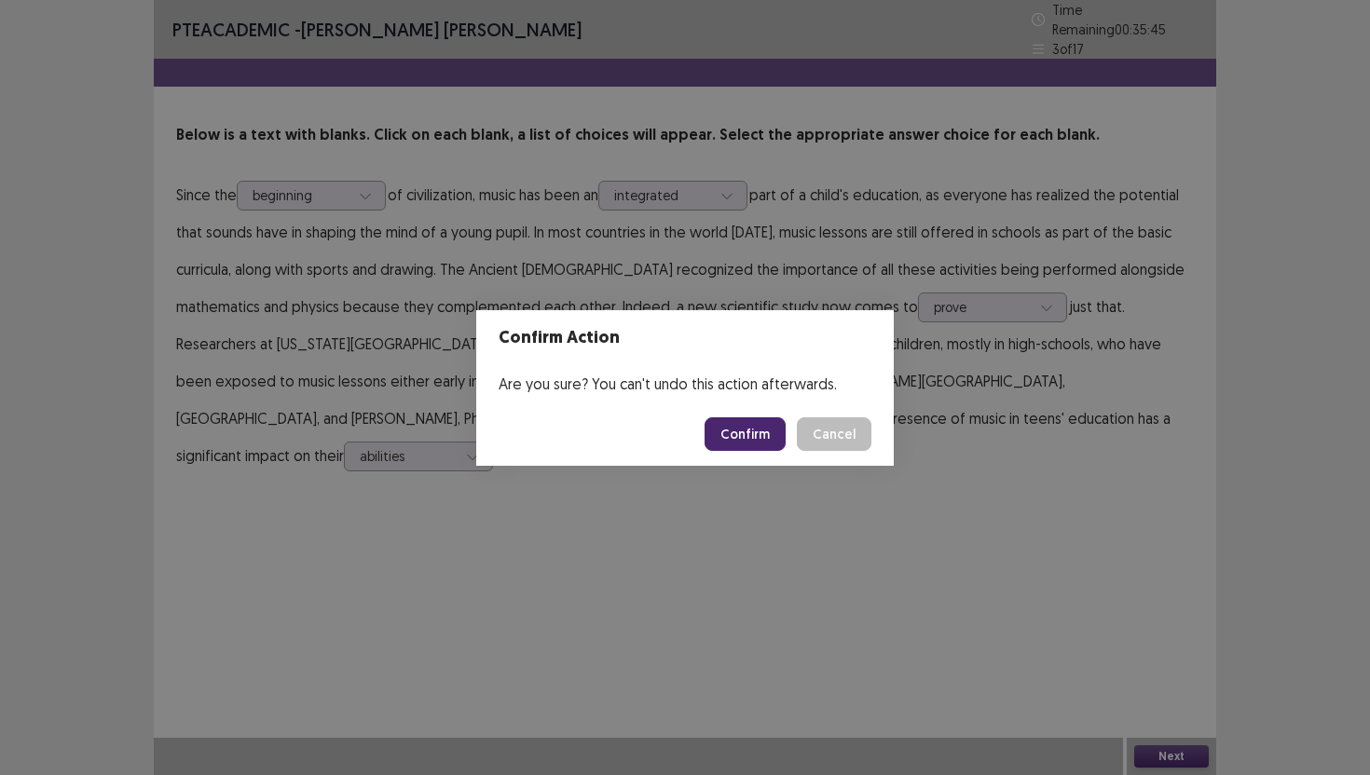
click at [754, 429] on button "Confirm" at bounding box center [744, 434] width 81 height 34
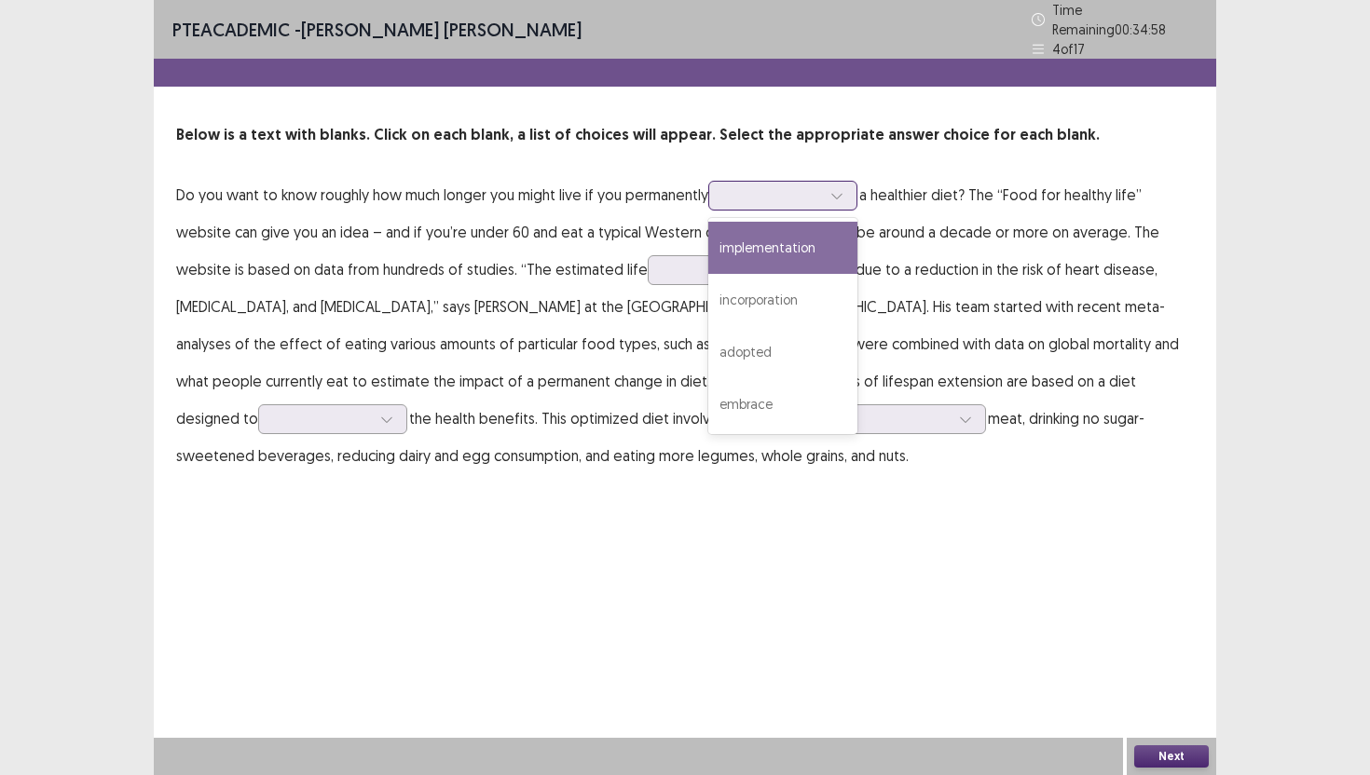
click at [838, 196] on div at bounding box center [837, 196] width 28 height 28
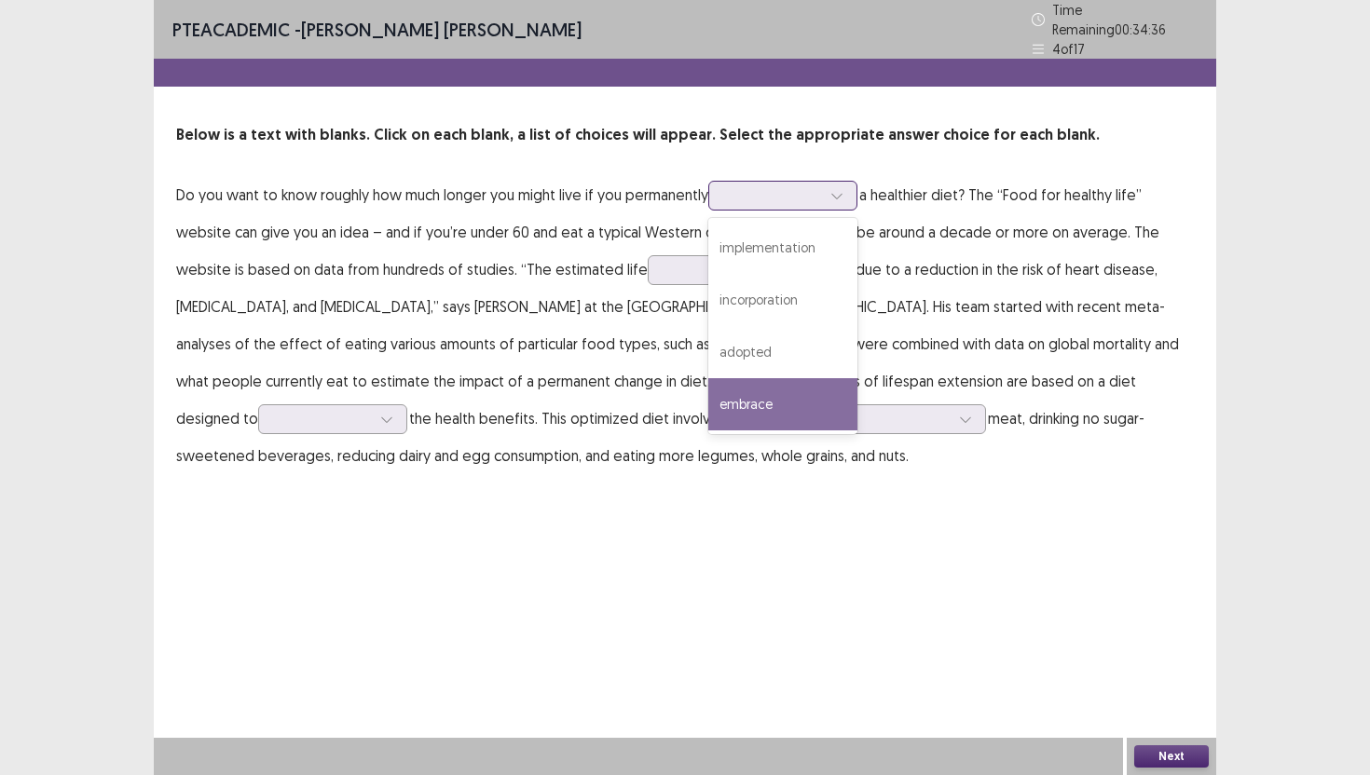
click at [783, 395] on div "embrace" at bounding box center [782, 404] width 149 height 52
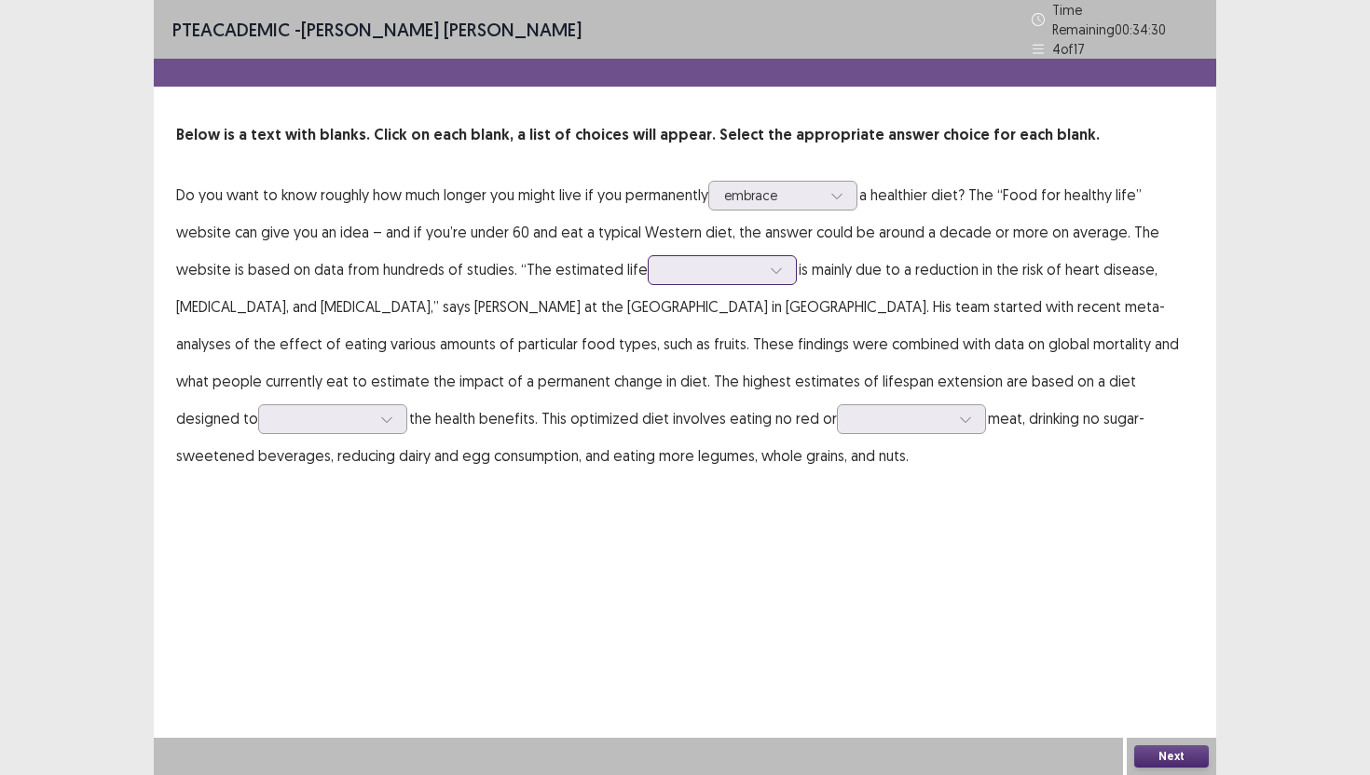
click at [770, 264] on icon at bounding box center [776, 270] width 13 height 13
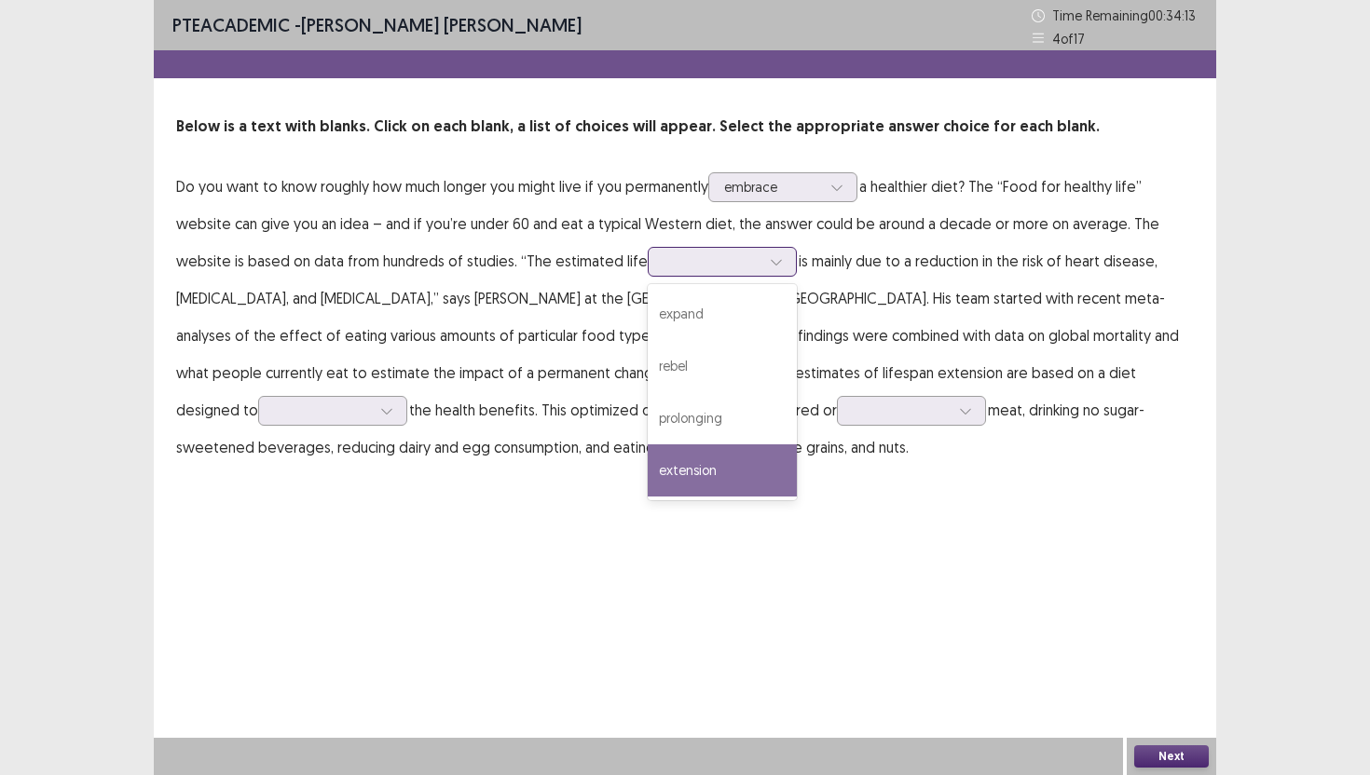
click at [686, 480] on div "extension" at bounding box center [722, 470] width 149 height 52
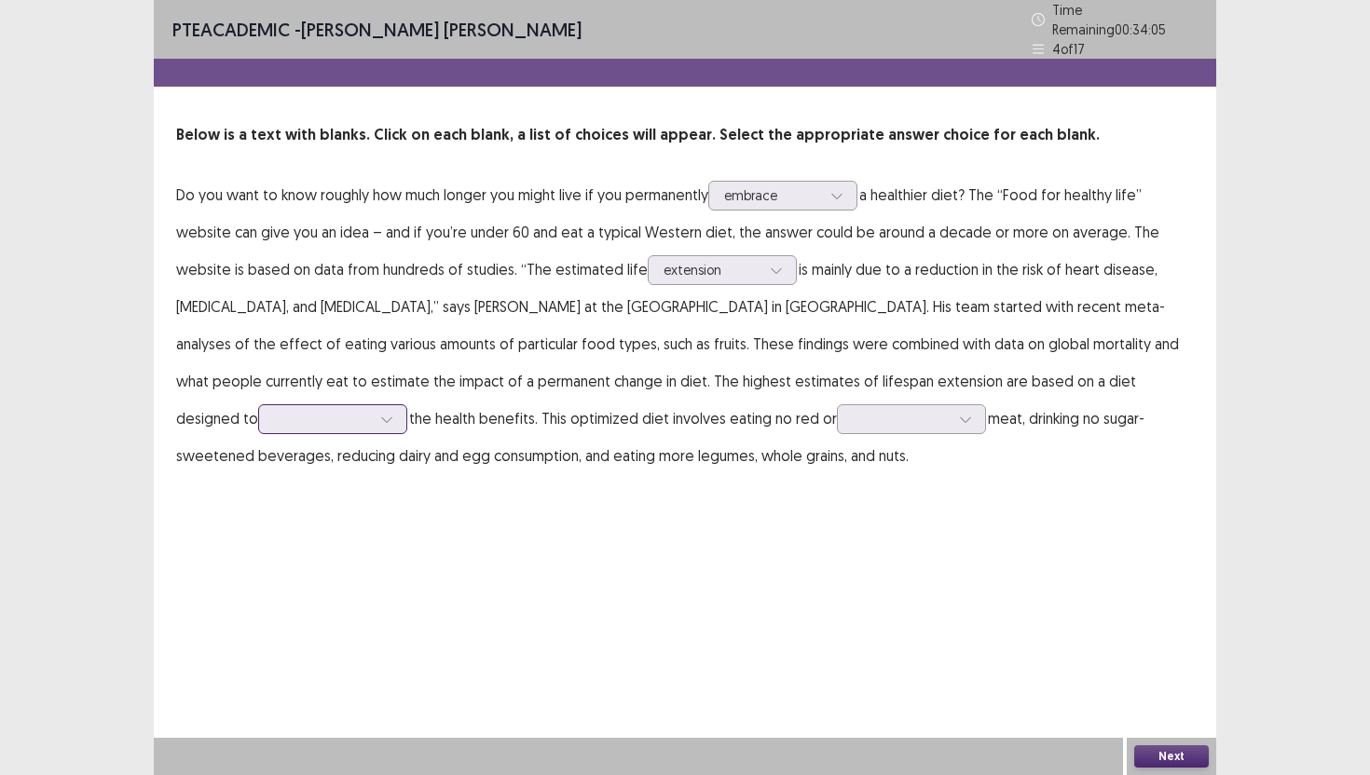
click at [407, 404] on div at bounding box center [332, 419] width 149 height 30
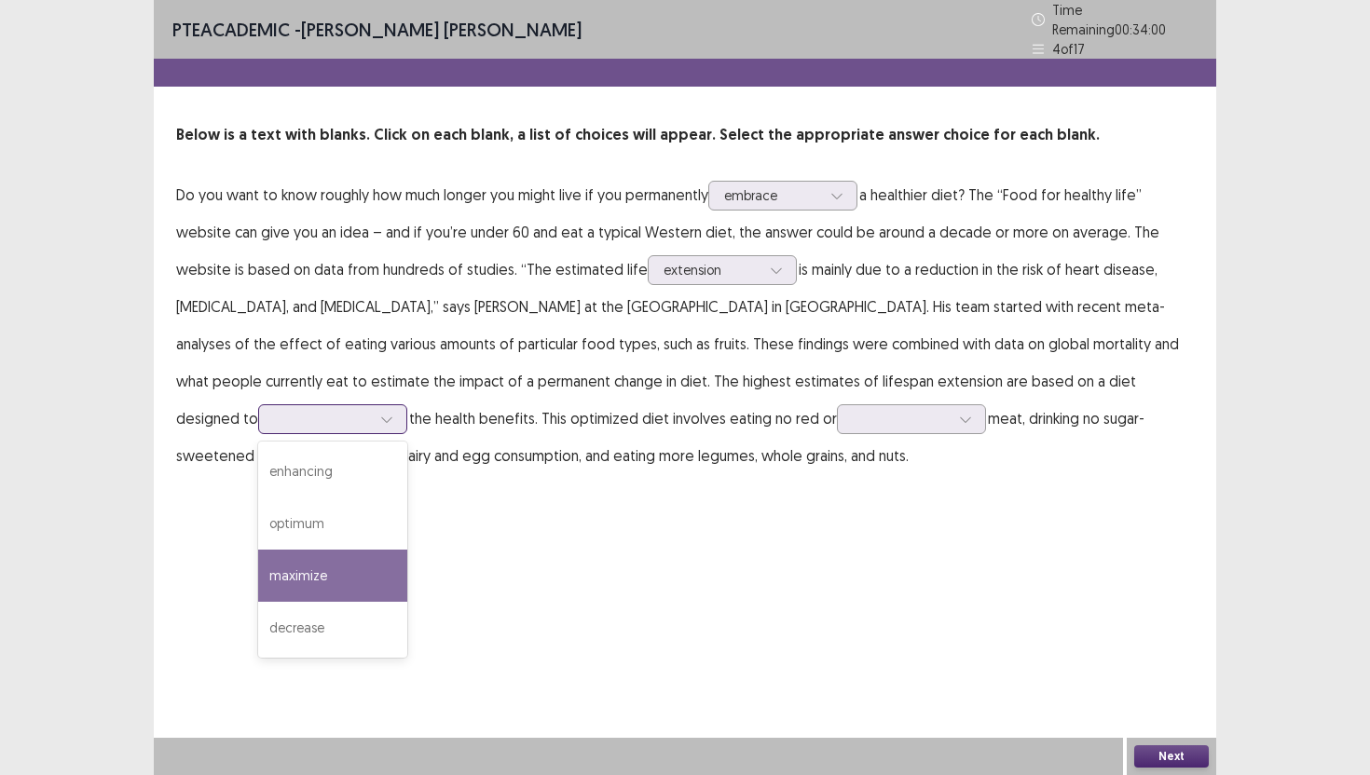
click at [407, 550] on div "maximize" at bounding box center [332, 576] width 149 height 52
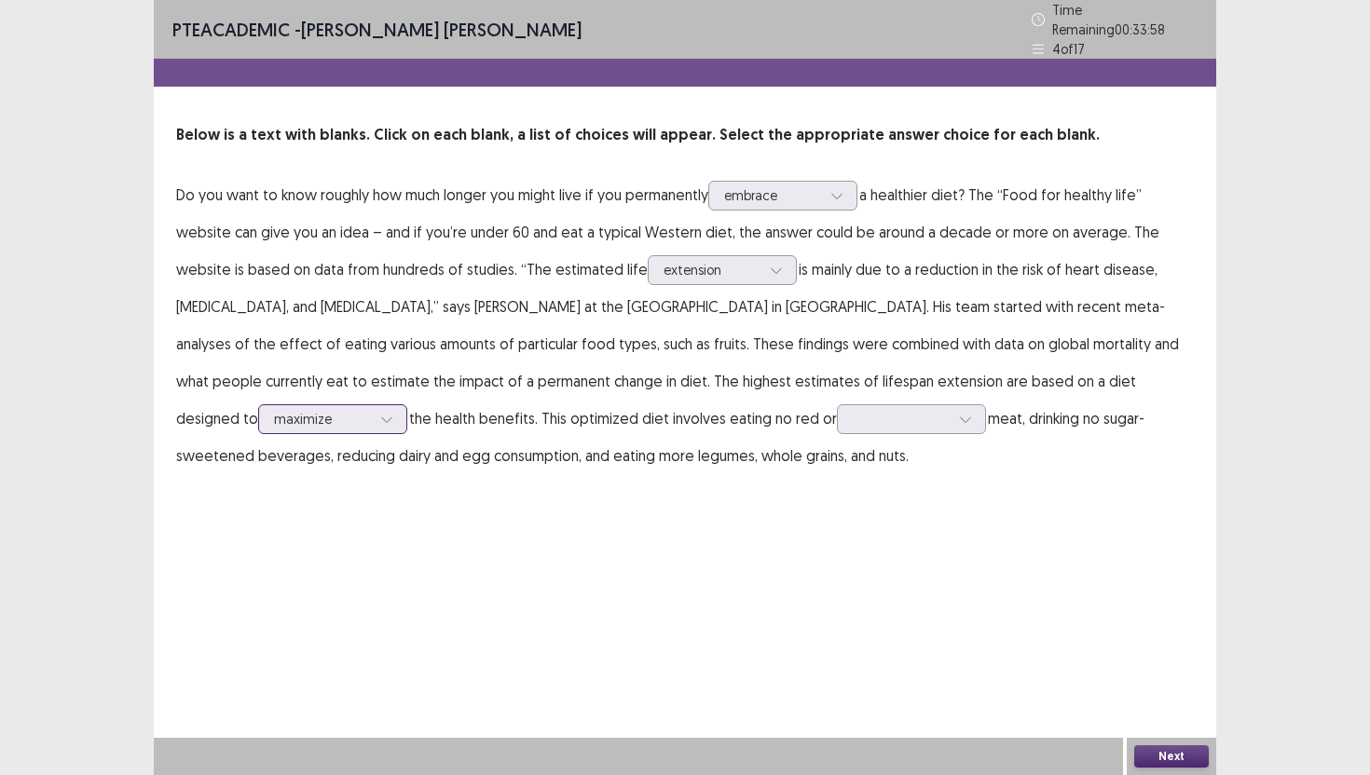
click at [371, 410] on div at bounding box center [322, 419] width 97 height 18
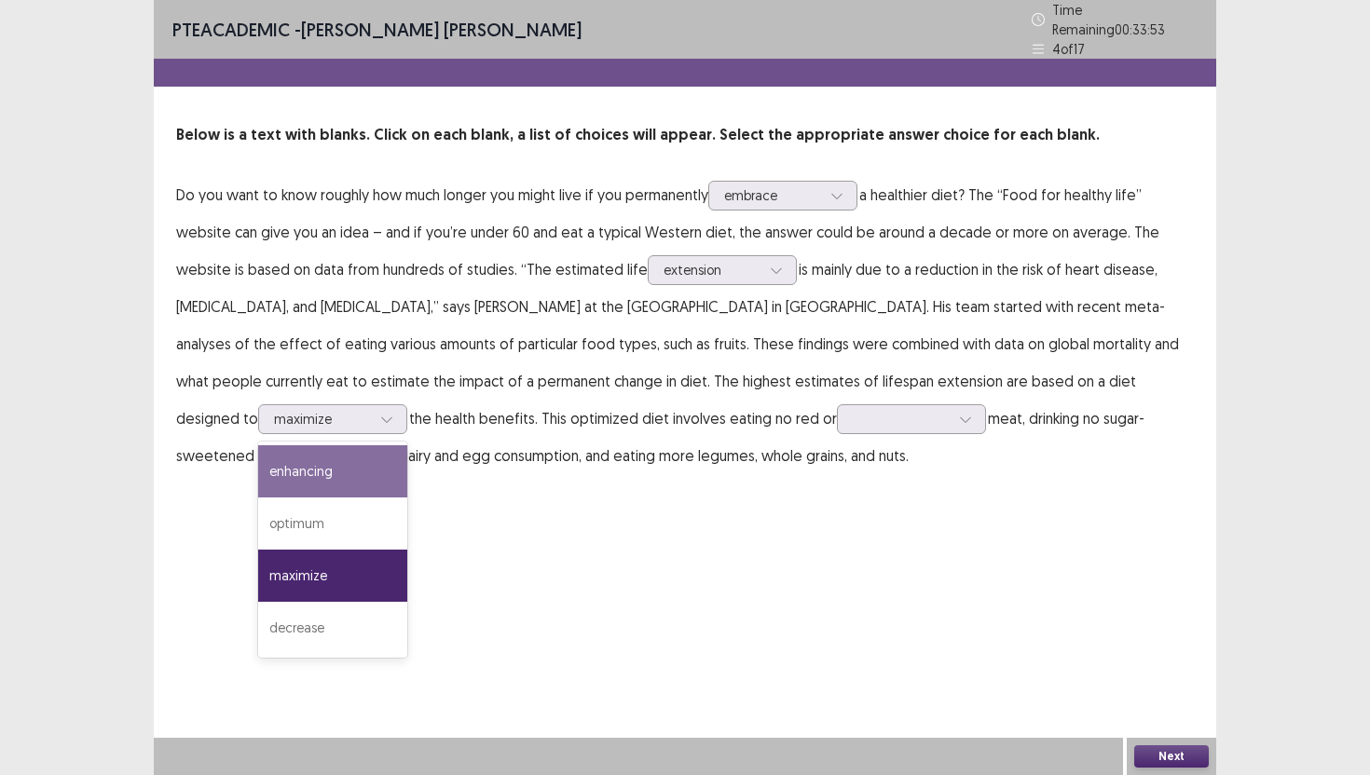
click at [829, 567] on div "PTE academic - [PERSON_NAME] [PERSON_NAME] Time Remaining 00 : 33 : 53 4 of 17 …" at bounding box center [685, 387] width 1062 height 775
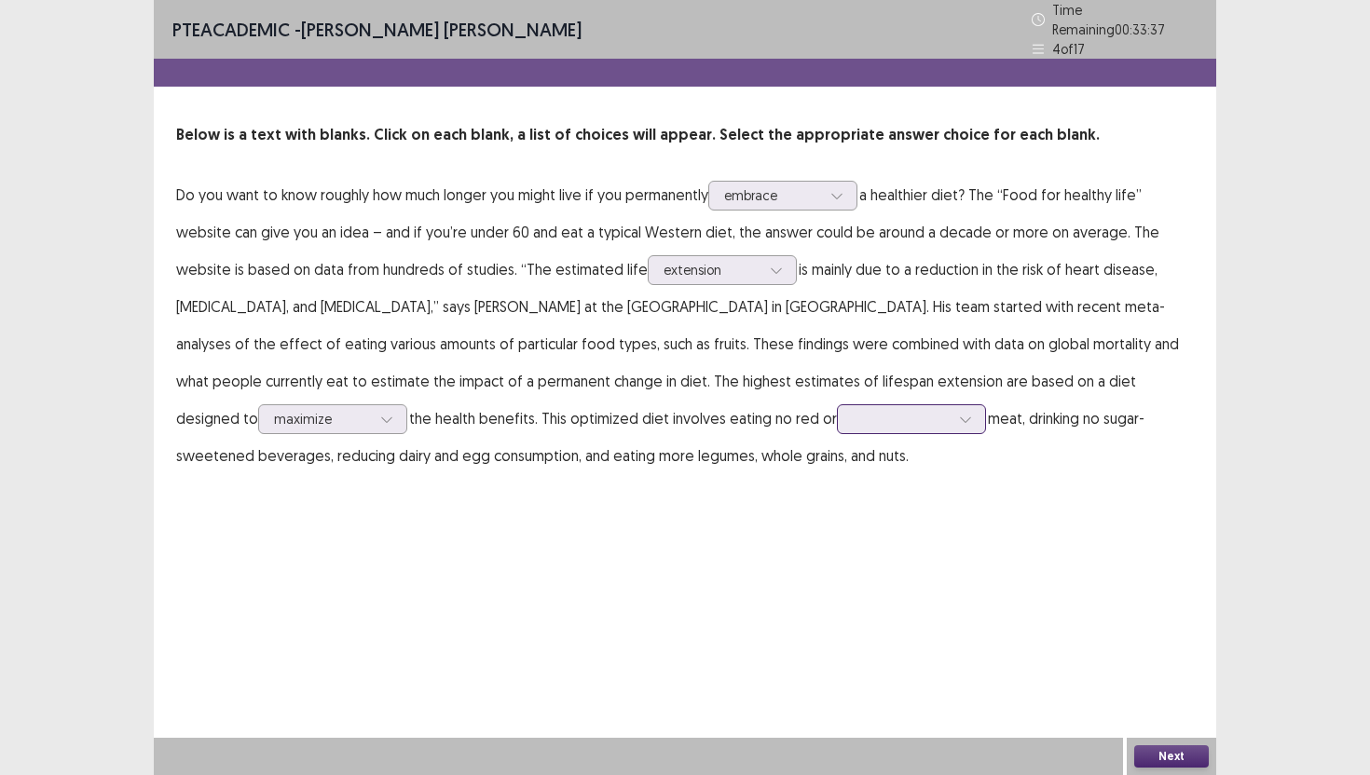
click at [951, 405] on div at bounding box center [965, 419] width 28 height 28
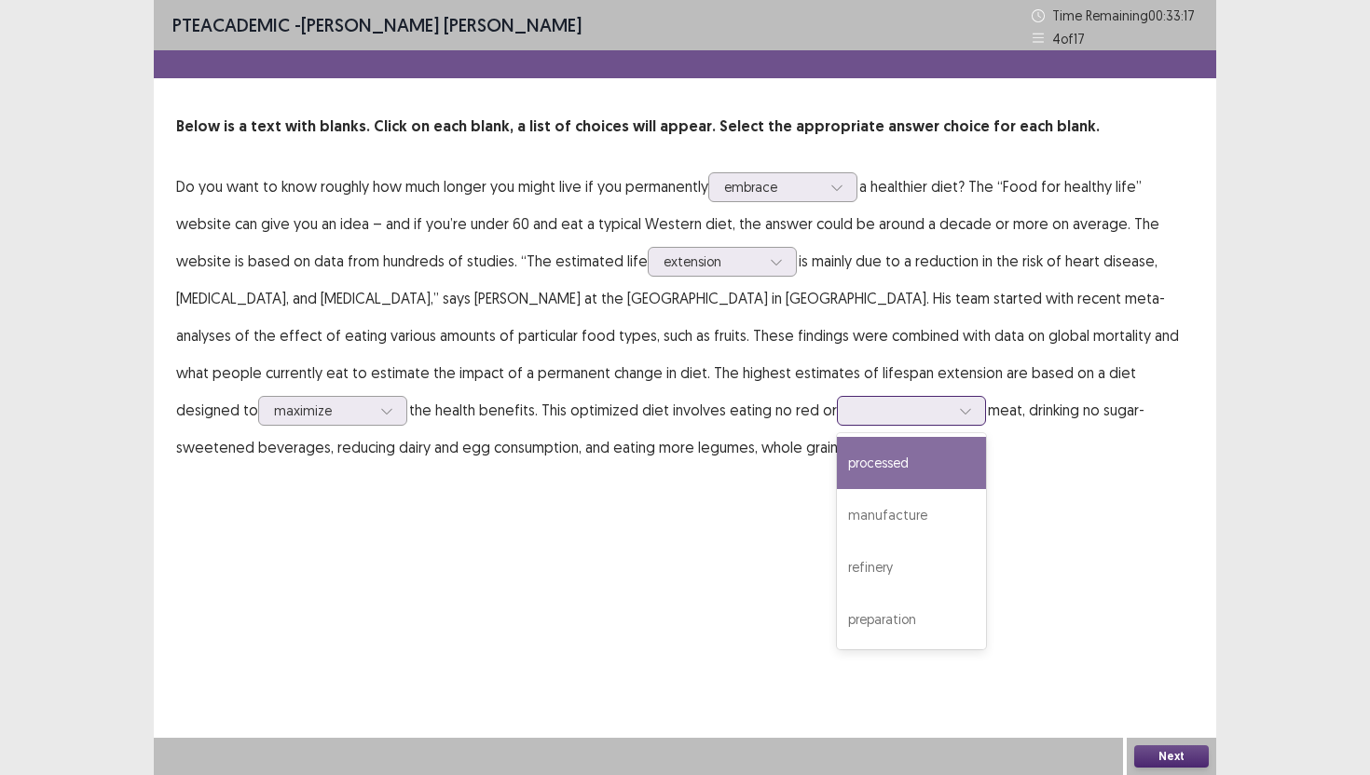
click at [837, 467] on div "processed" at bounding box center [911, 463] width 149 height 52
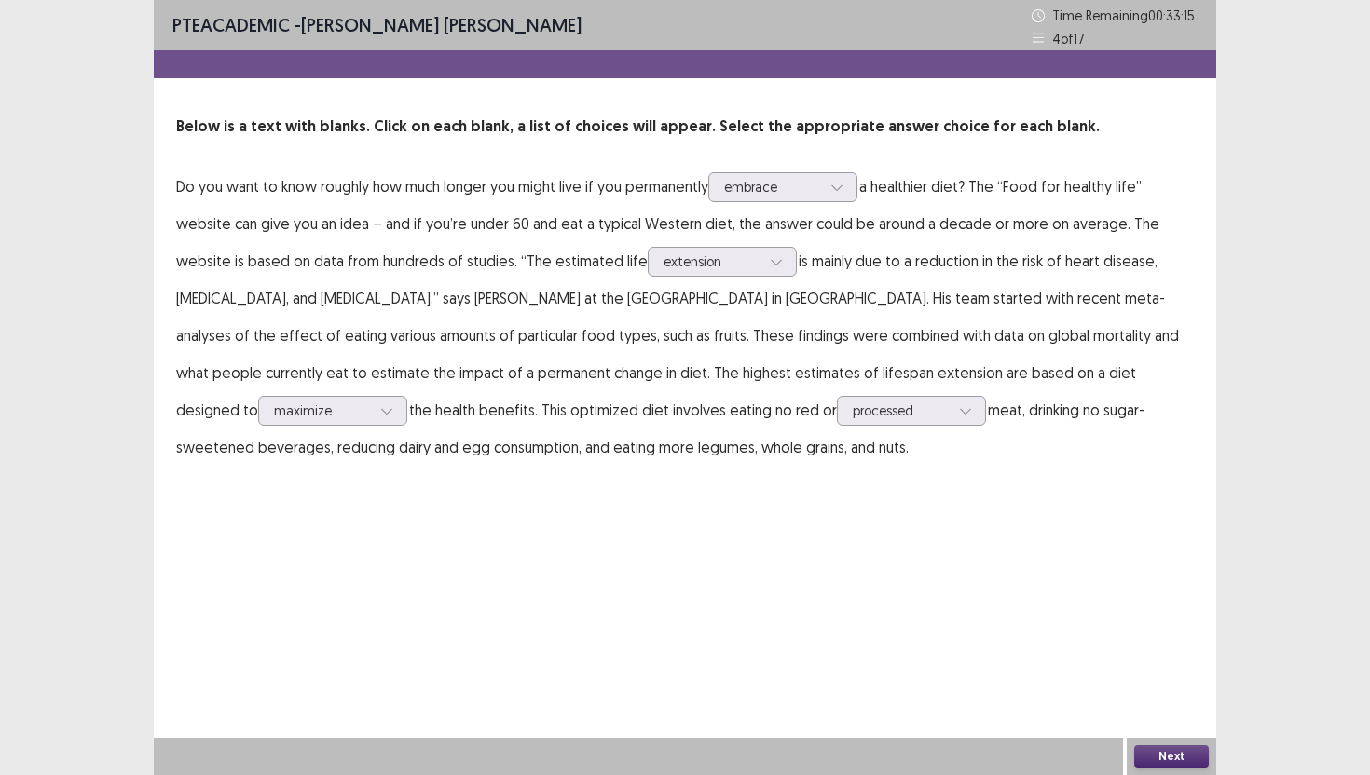
click at [1166, 742] on div "Next" at bounding box center [1171, 756] width 89 height 37
click at [1174, 772] on div "Next" at bounding box center [1171, 756] width 89 height 37
click at [1177, 762] on button "Next" at bounding box center [1171, 756] width 75 height 22
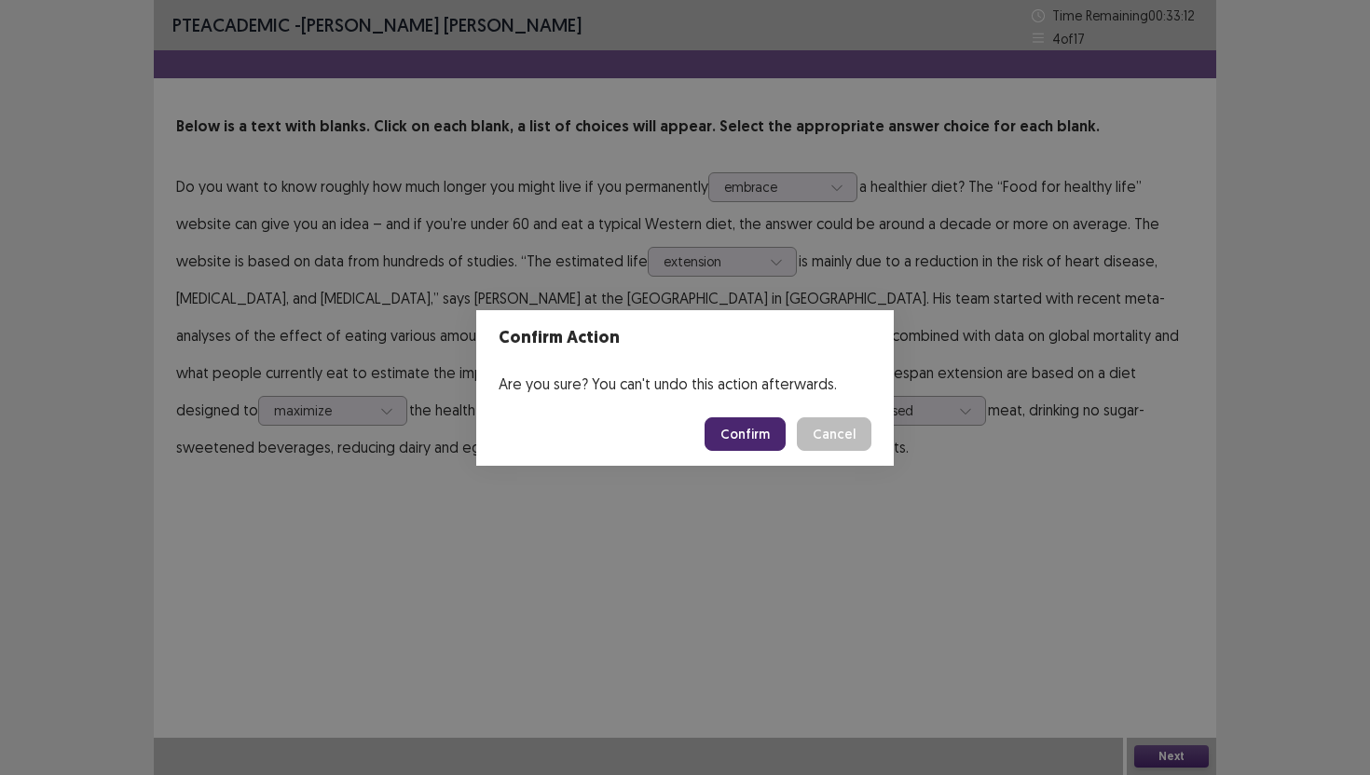
click at [758, 430] on button "Confirm" at bounding box center [744, 434] width 81 height 34
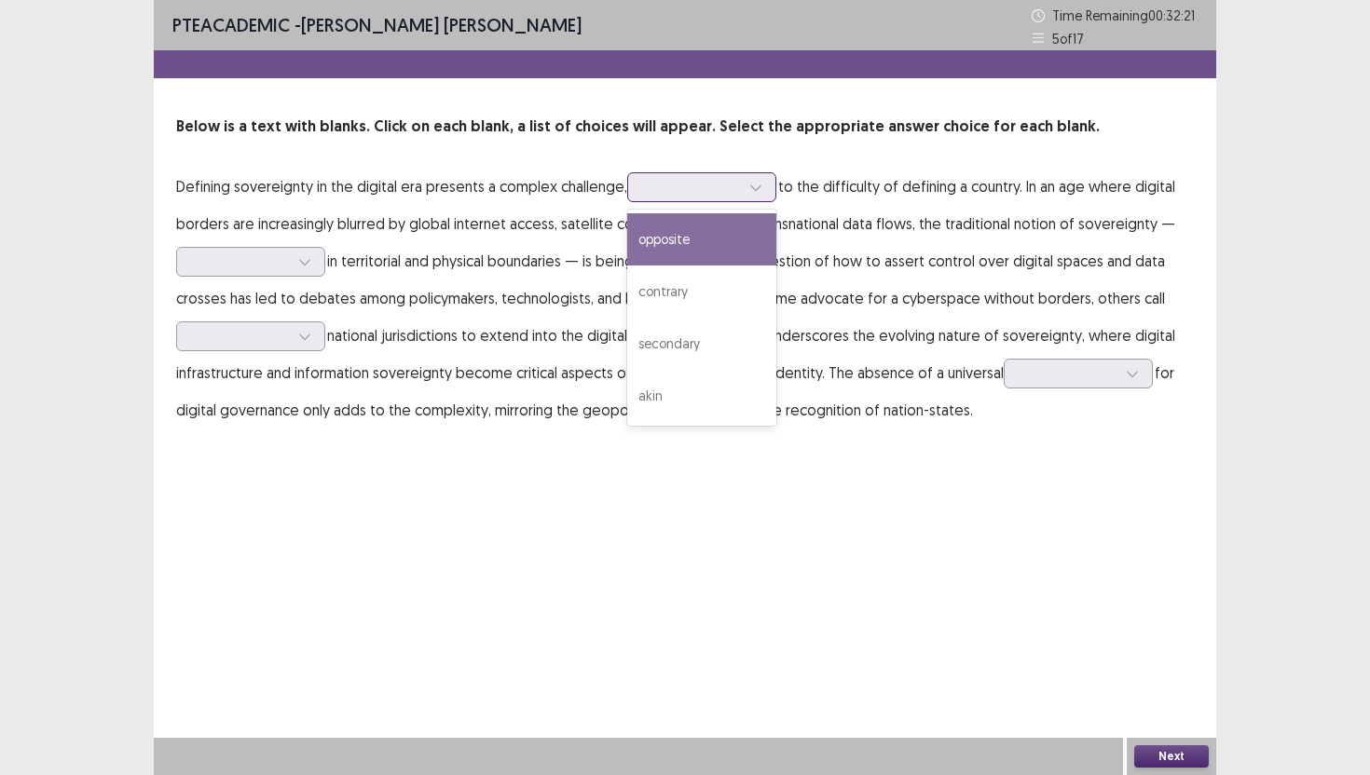
click at [753, 191] on icon at bounding box center [755, 187] width 13 height 13
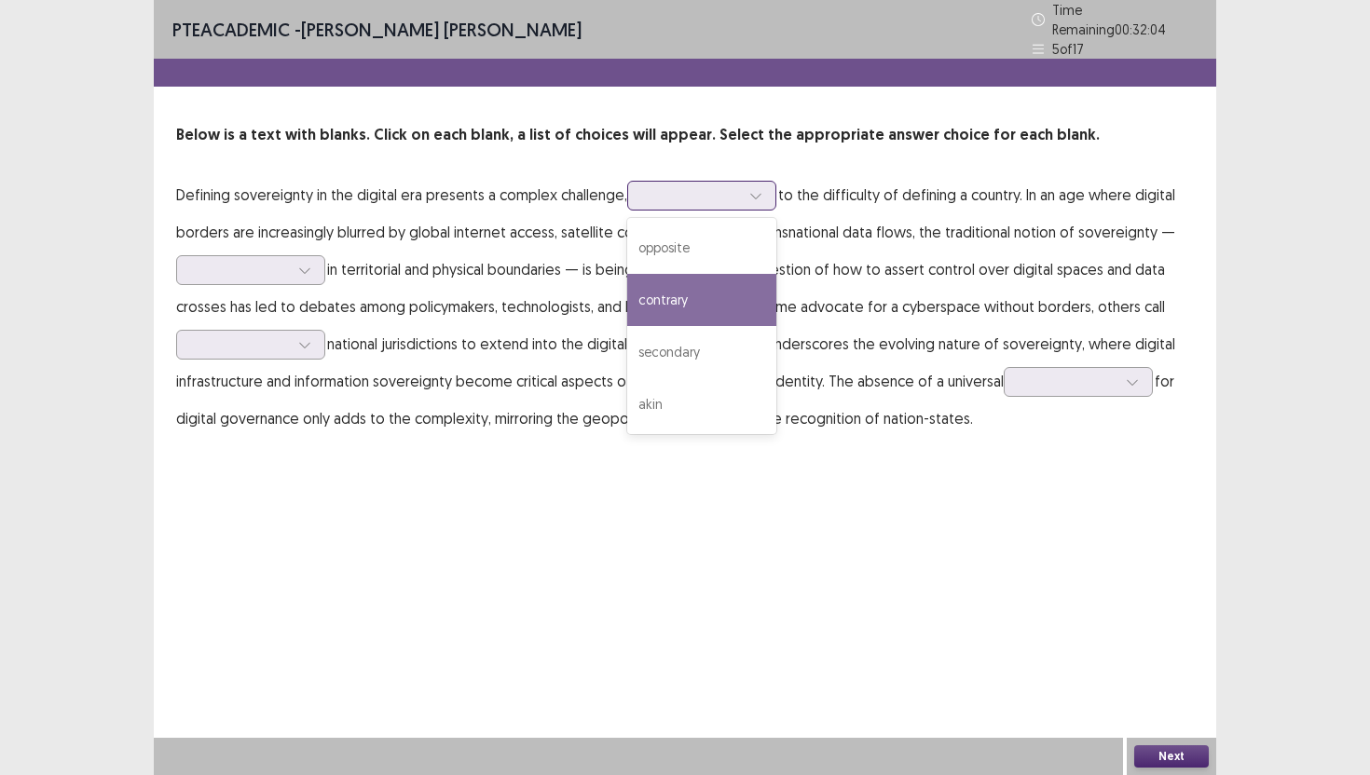
click at [679, 296] on div "contrary" at bounding box center [701, 300] width 149 height 52
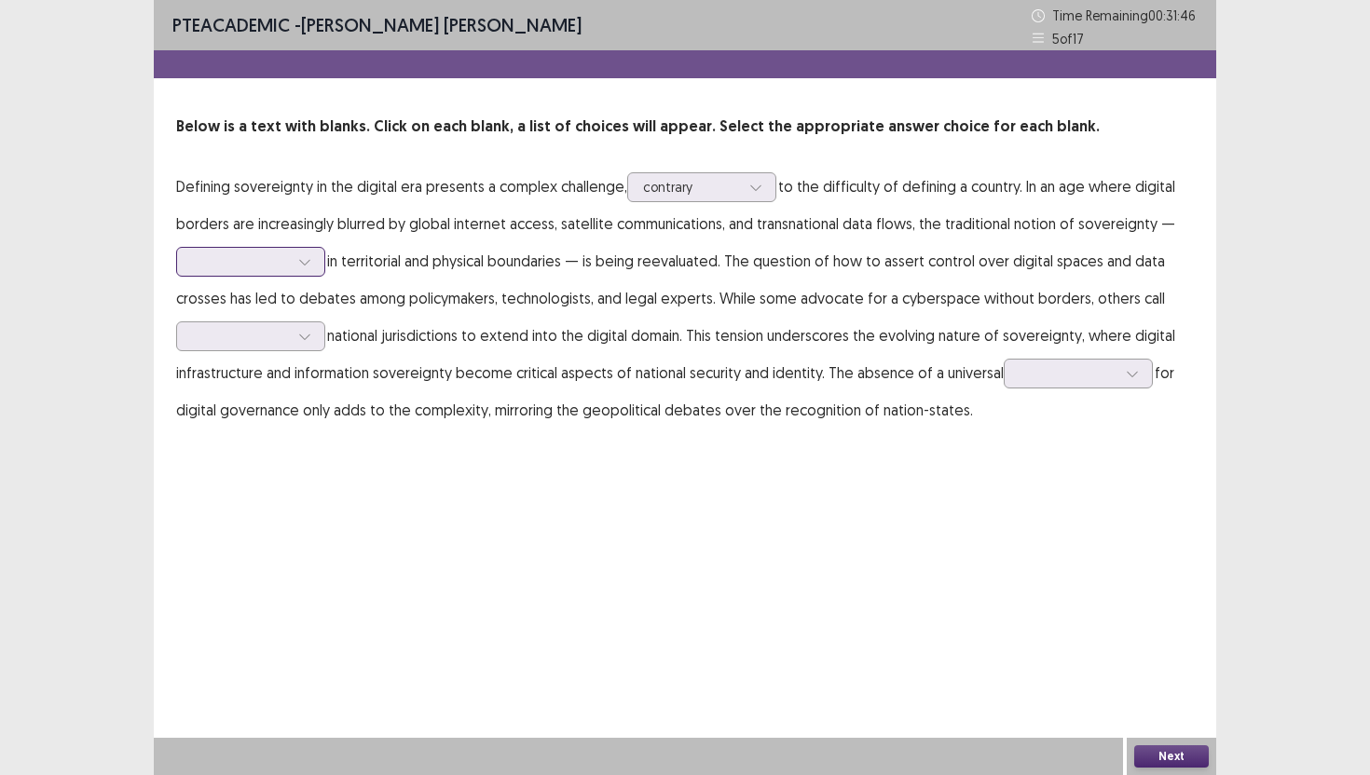
click at [302, 253] on div at bounding box center [305, 262] width 28 height 28
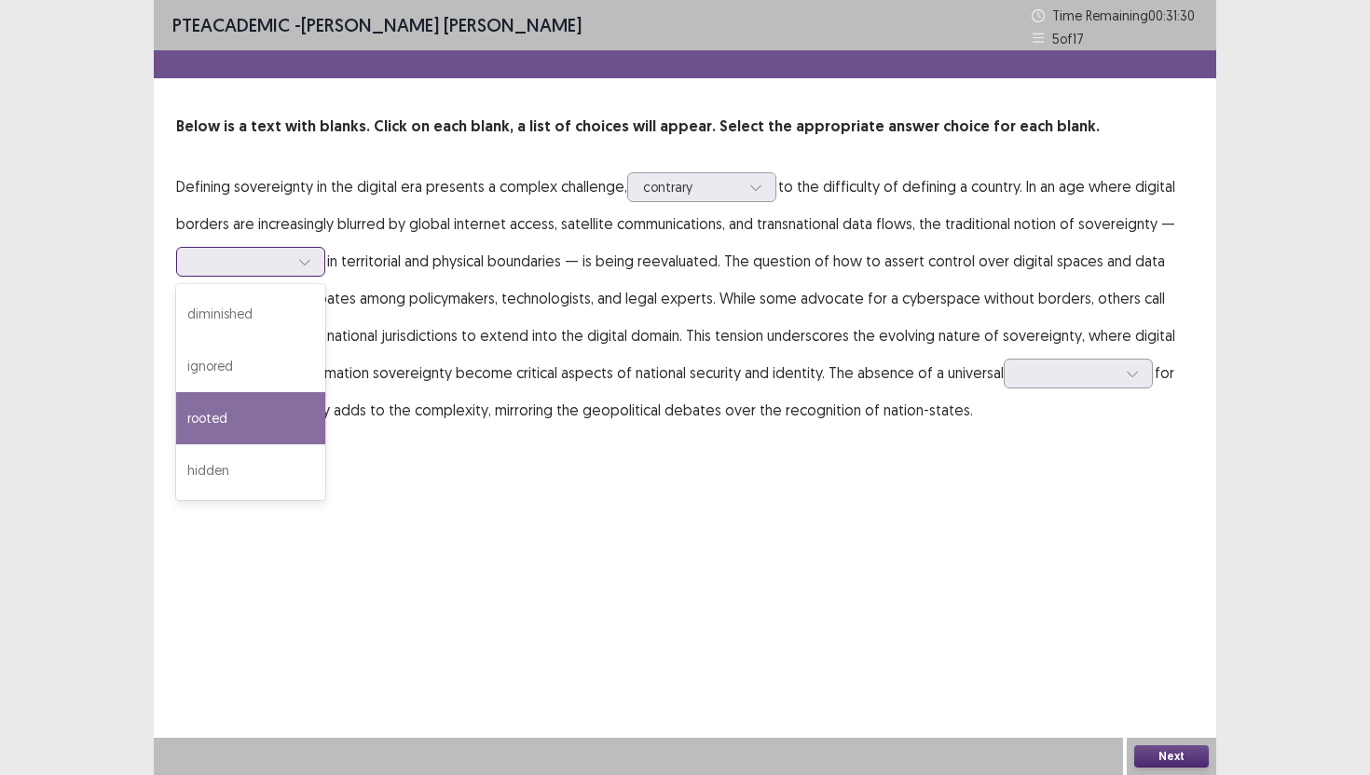
click at [230, 412] on div "rooted" at bounding box center [250, 418] width 149 height 52
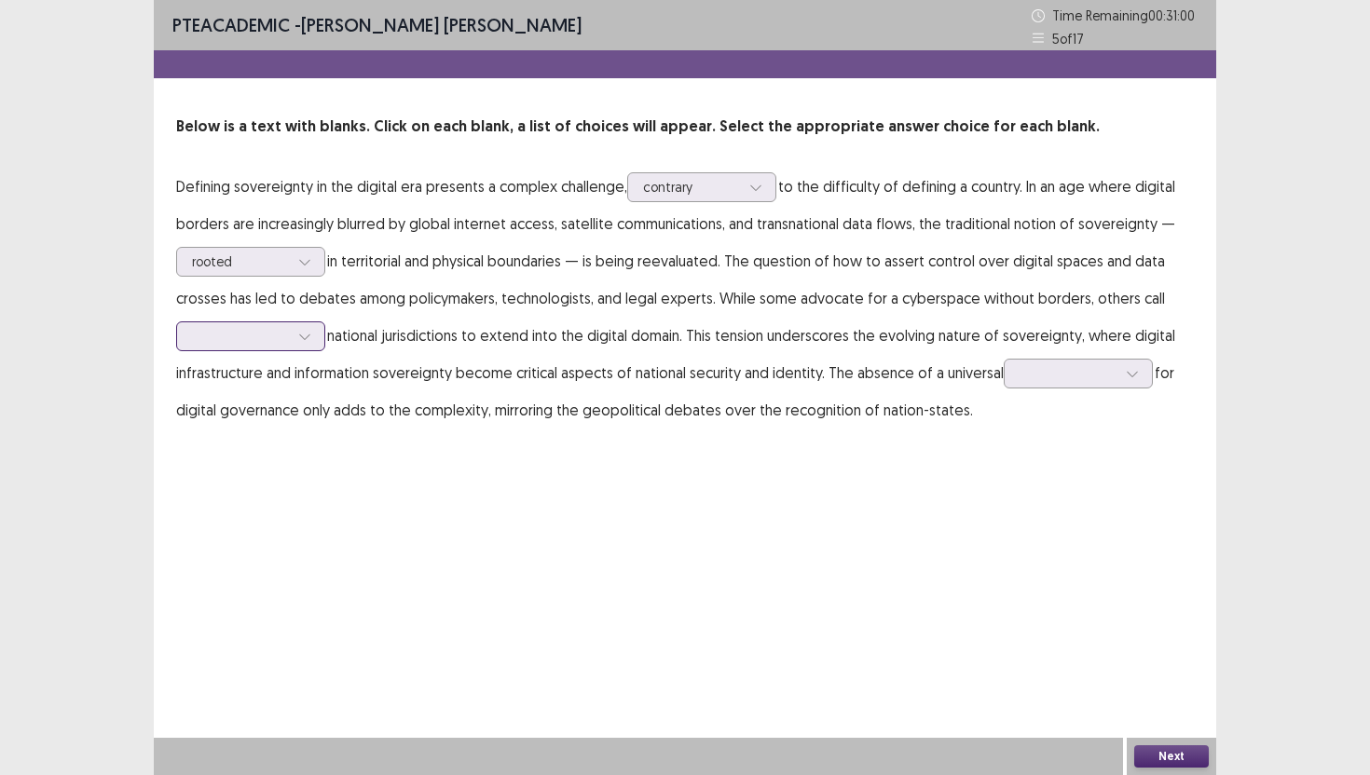
click at [248, 335] on div at bounding box center [240, 336] width 97 height 18
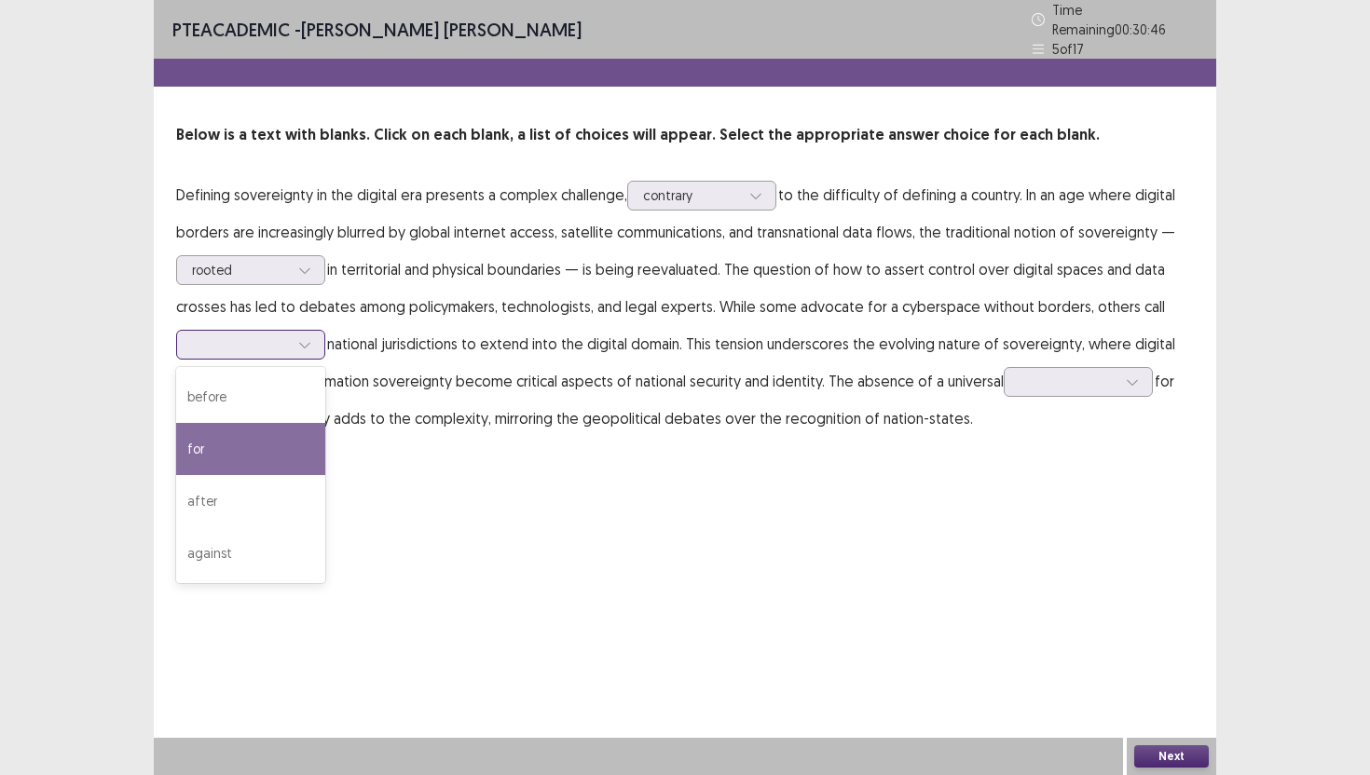
click at [238, 432] on div "for" at bounding box center [250, 449] width 149 height 52
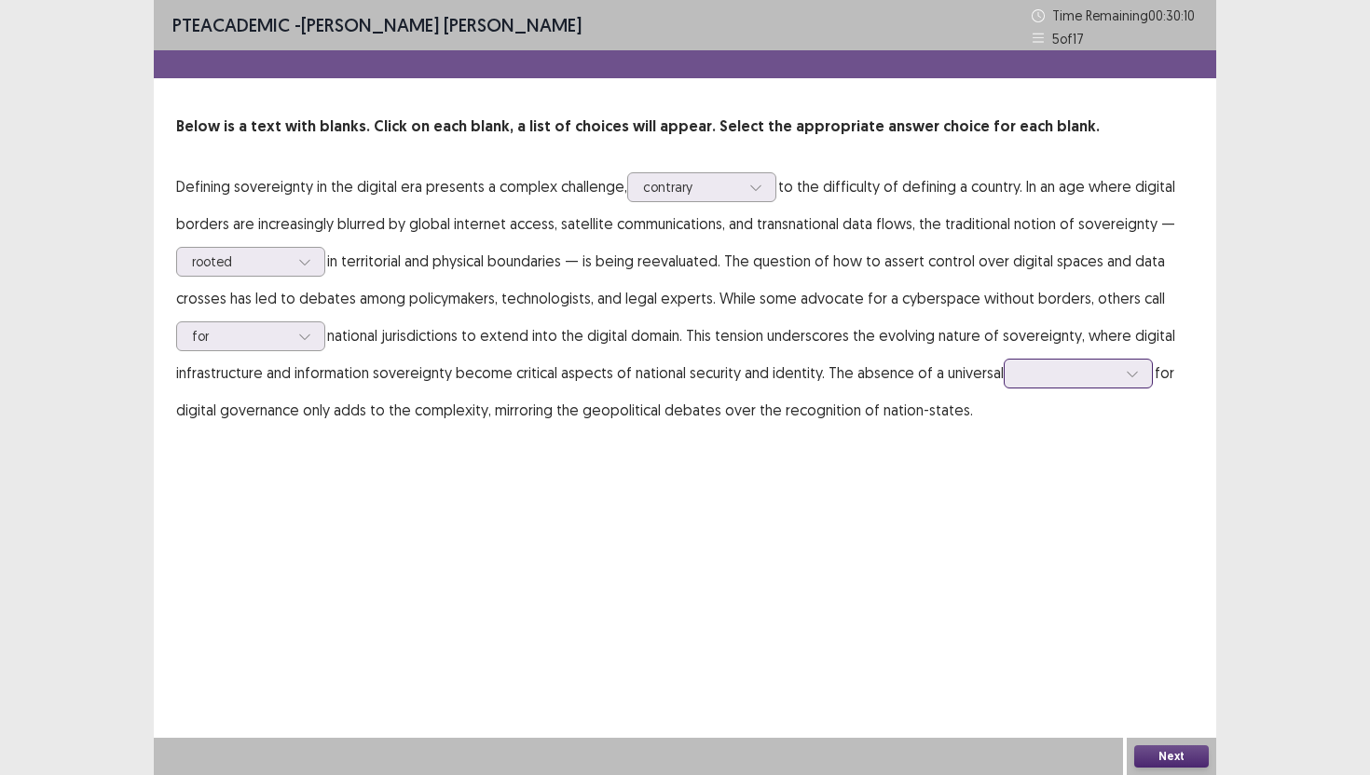
click at [1056, 384] on div at bounding box center [1068, 372] width 101 height 21
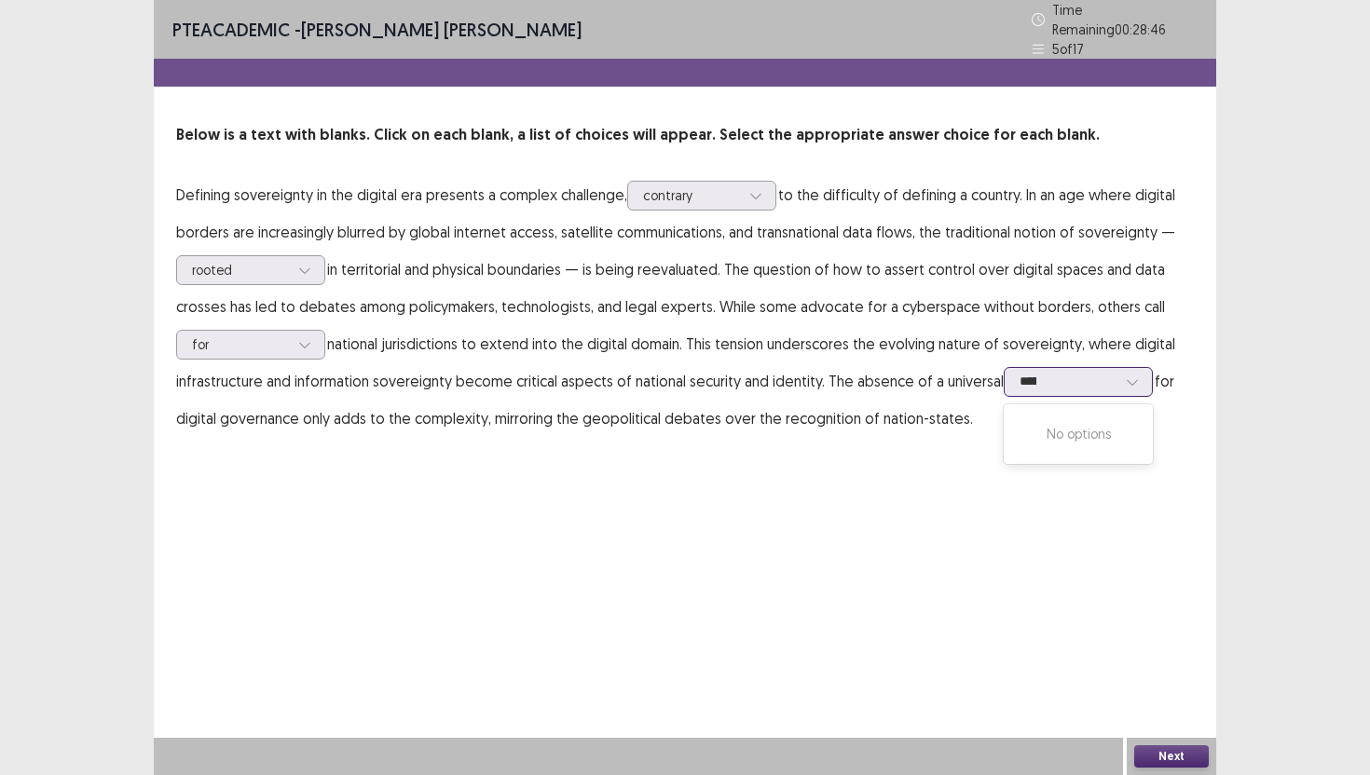
type input "*****"
click at [1085, 464] on div "PTE academic - [PERSON_NAME] [PERSON_NAME] Time Remaining 00 : 28 : 46 5 of 17 …" at bounding box center [685, 237] width 1062 height 474
click at [1126, 376] on icon at bounding box center [1132, 382] width 13 height 13
click at [1076, 478] on div "framework" at bounding box center [1078, 486] width 149 height 52
click at [1043, 644] on div "PTE academic - [PERSON_NAME] [PERSON_NAME] Time Remaining 00 : 28 : 37 5 of 17 …" at bounding box center [685, 387] width 1062 height 775
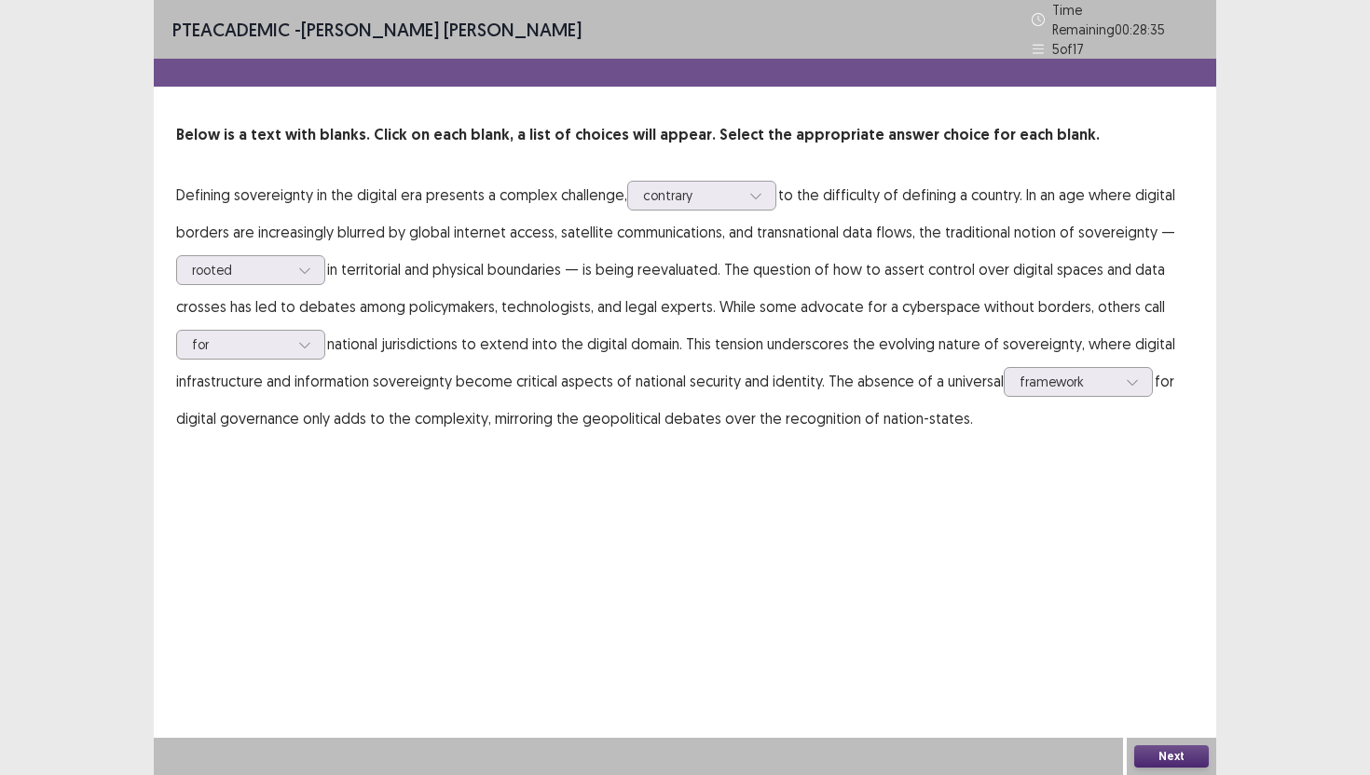
click at [1172, 760] on button "Next" at bounding box center [1171, 756] width 75 height 22
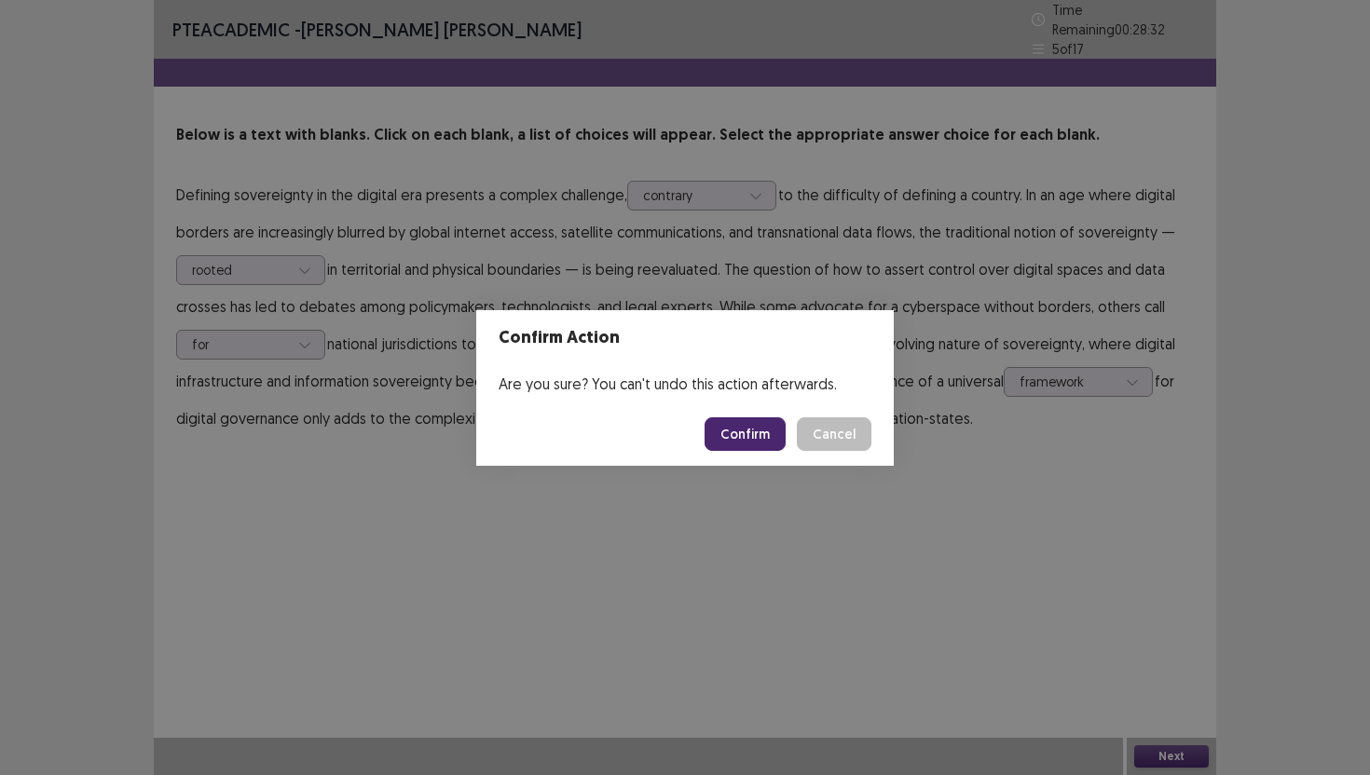
click at [753, 440] on button "Confirm" at bounding box center [744, 434] width 81 height 34
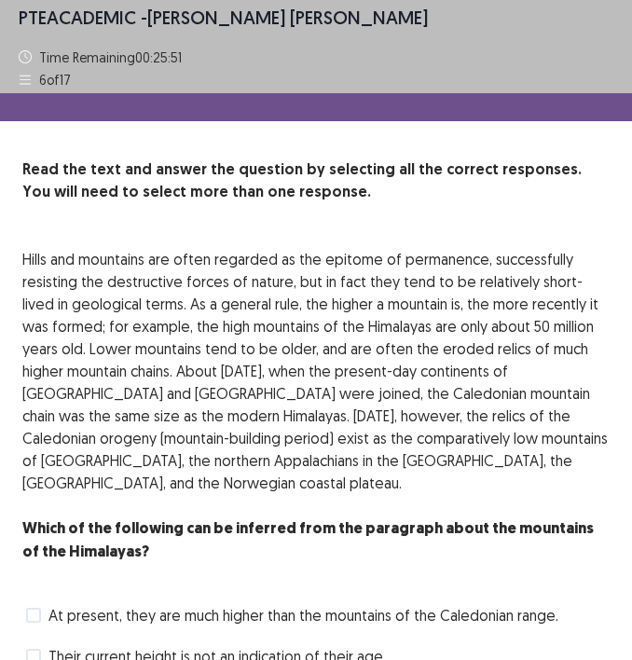
scroll to position [174, 0]
